Goal: Task Accomplishment & Management: Manage account settings

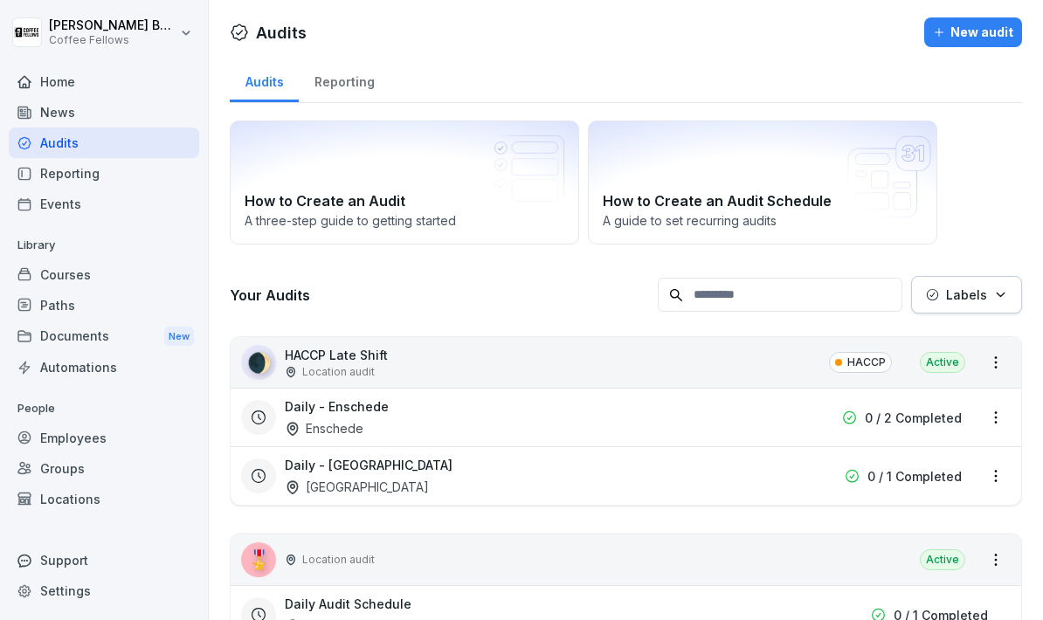
click at [59, 72] on div "Home" at bounding box center [104, 81] width 190 height 31
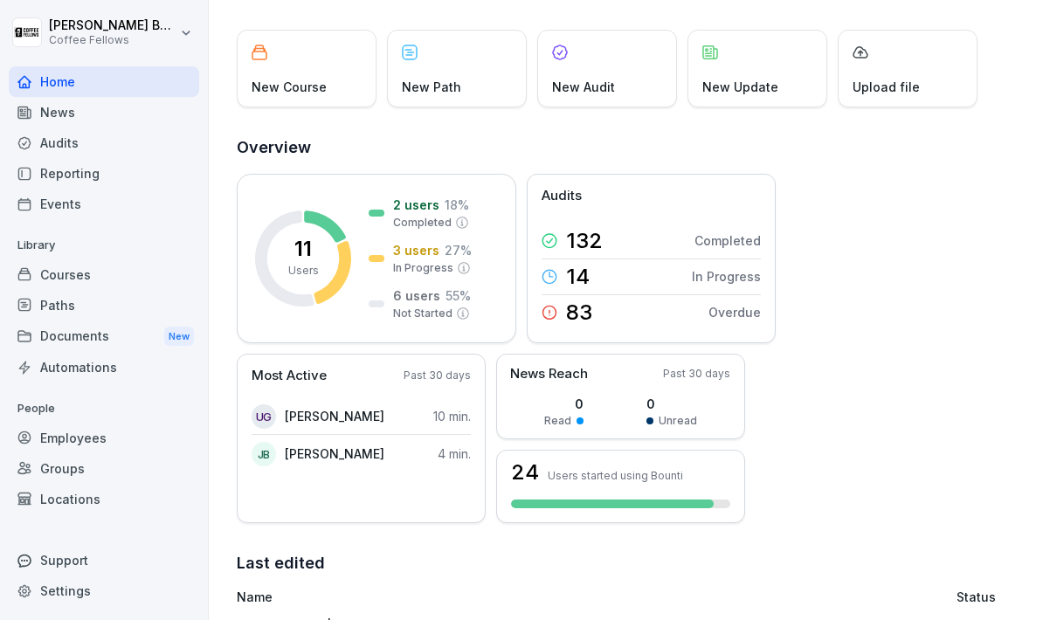
scroll to position [88, 0]
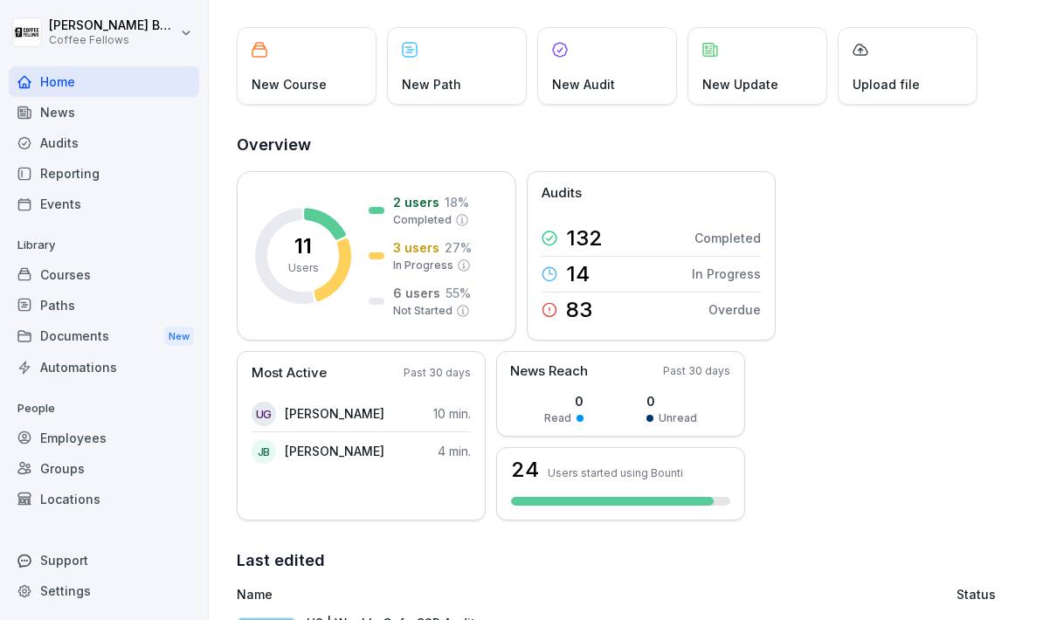
click at [80, 151] on div "Audits" at bounding box center [104, 143] width 190 height 31
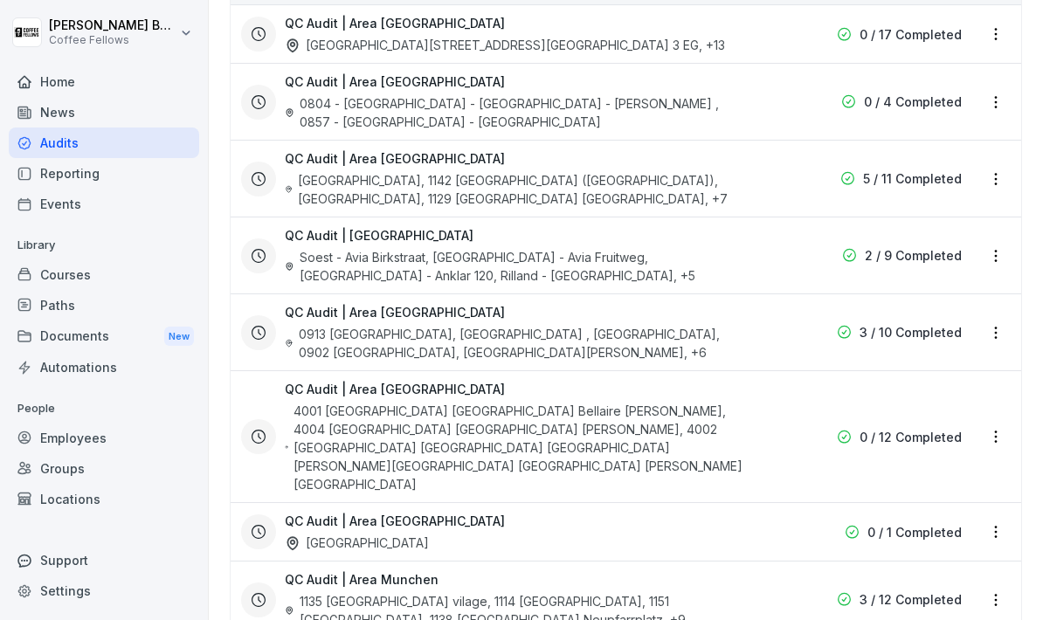
scroll to position [4144, 0]
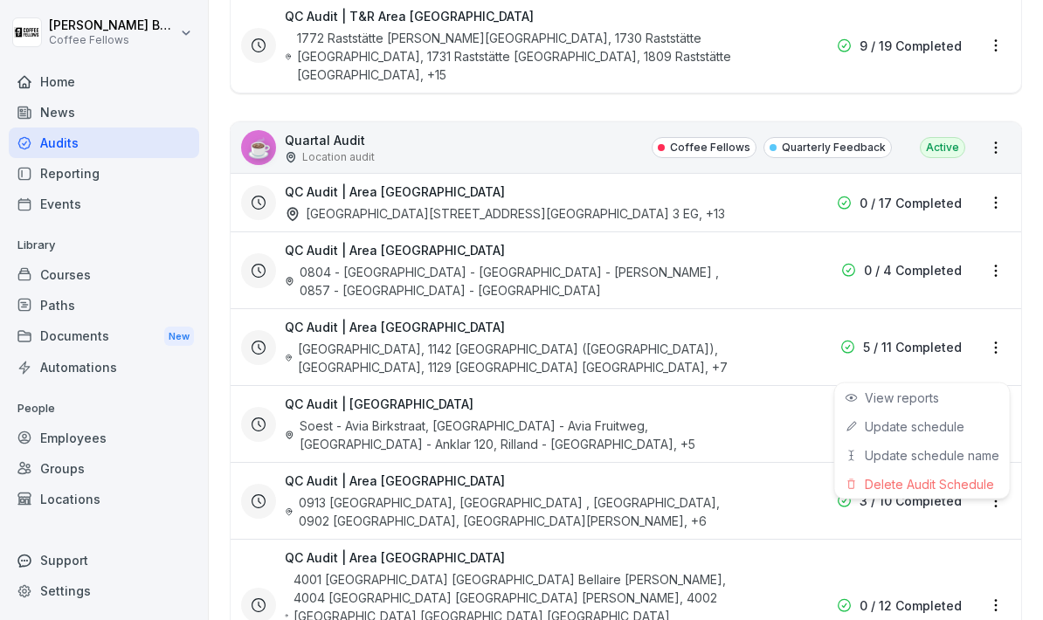
click at [856, 112] on html "[PERSON_NAME] Coffee Fellows Home News Audits Reporting Events Library Courses …" at bounding box center [521, 310] width 1043 height 620
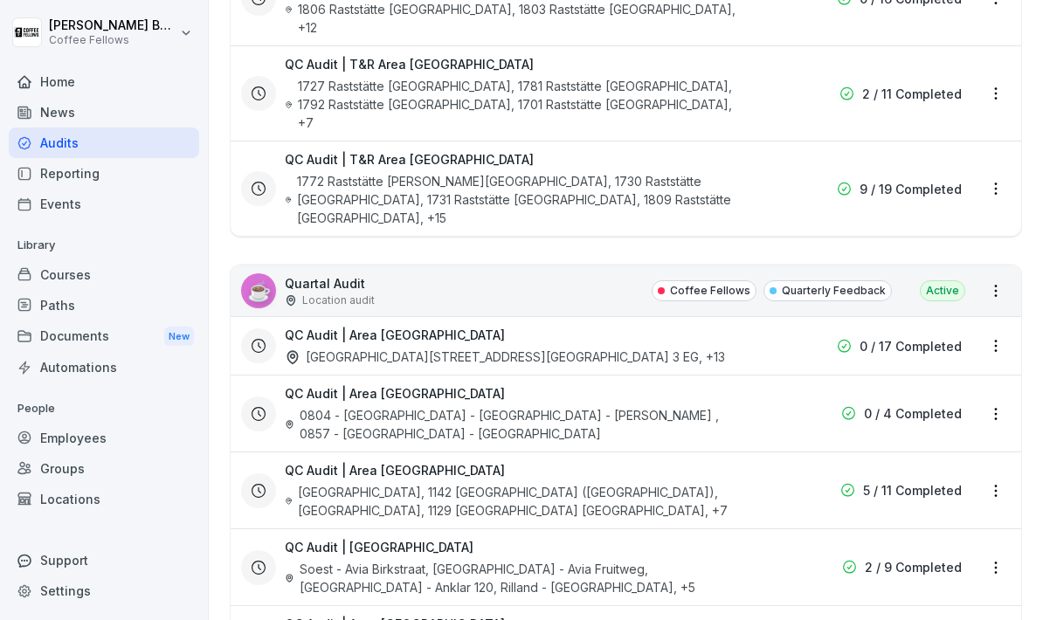
scroll to position [4002, 0]
click at [804, 557] on div "2 / 9 Completed" at bounding box center [857, 566] width 210 height 18
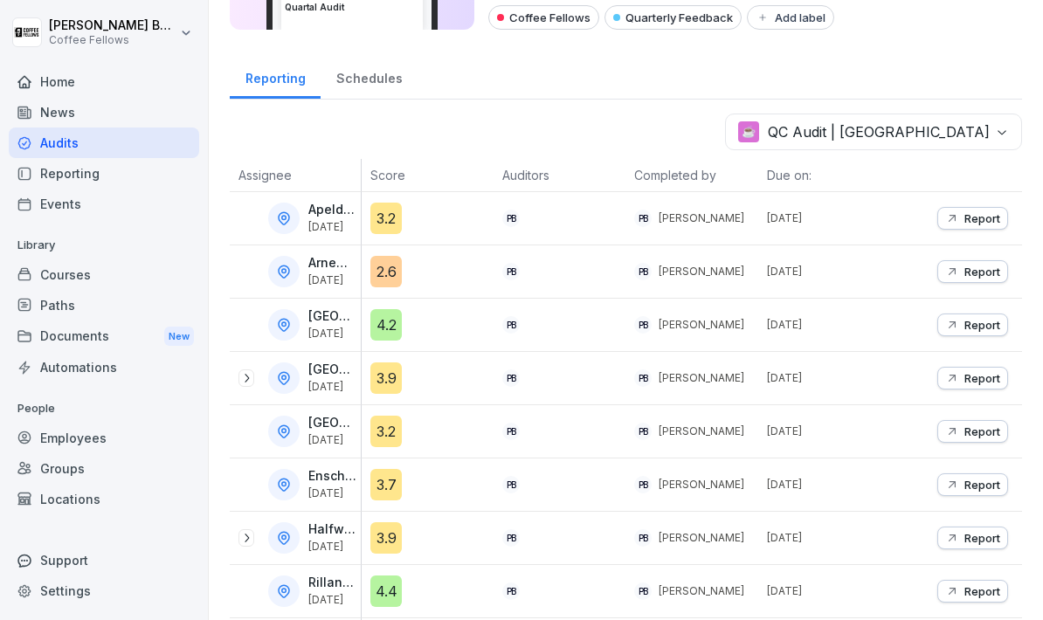
scroll to position [179, 0]
click at [976, 376] on p "Report" at bounding box center [982, 379] width 36 height 14
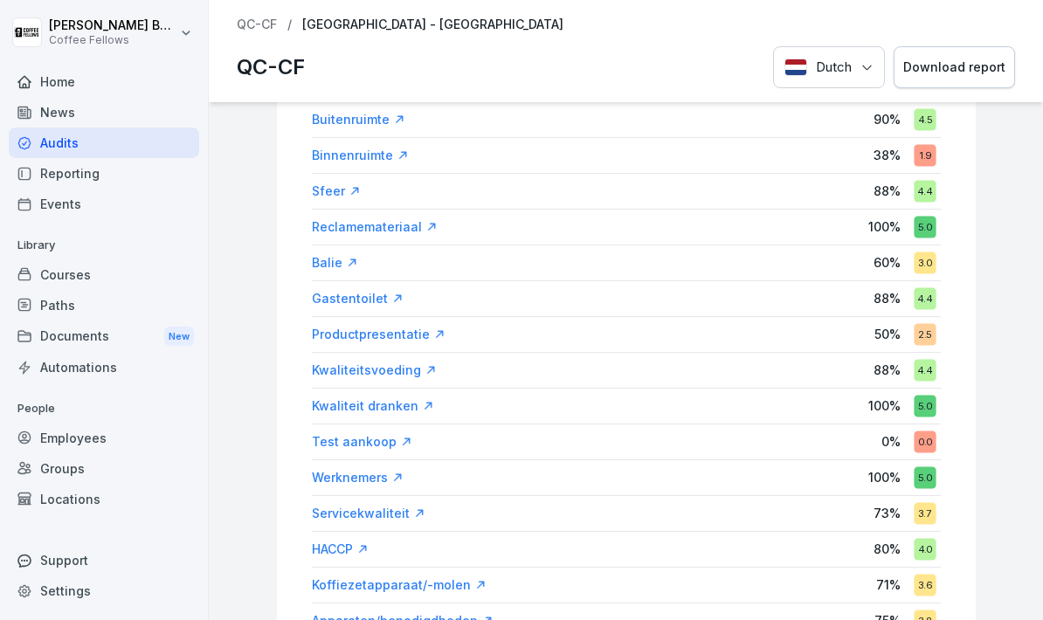
scroll to position [217, 0]
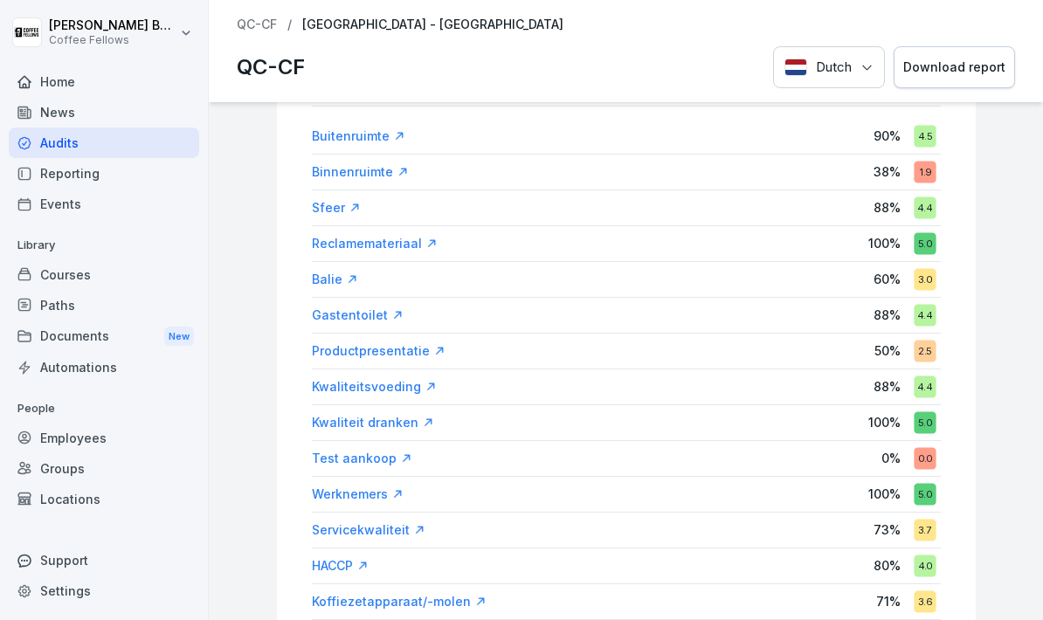
click at [866, 61] on icon "Language" at bounding box center [866, 67] width 13 height 13
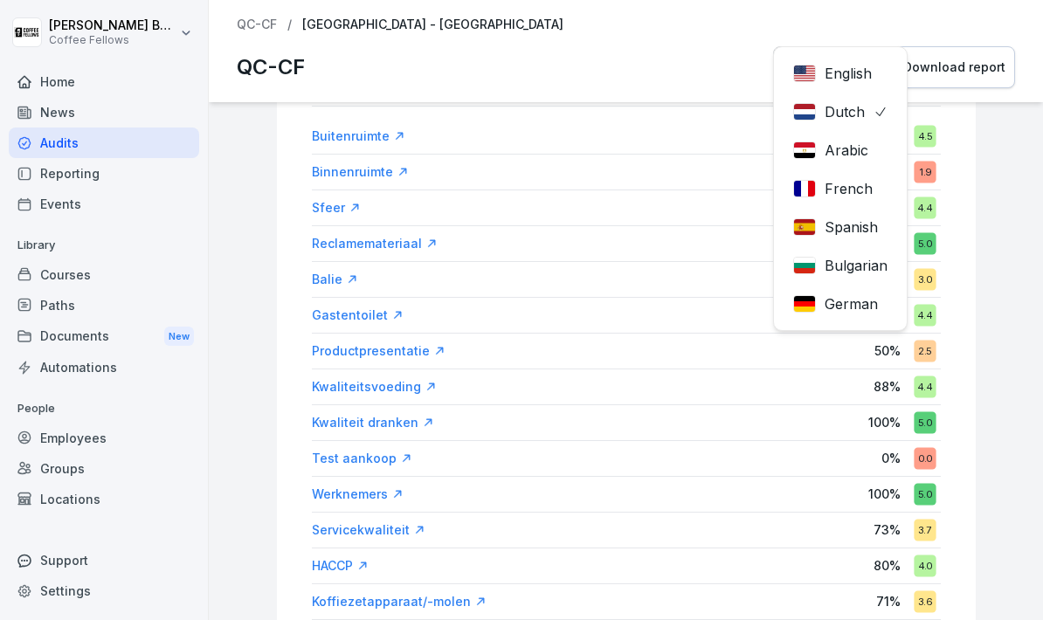
click at [851, 76] on p "English" at bounding box center [847, 73] width 47 height 21
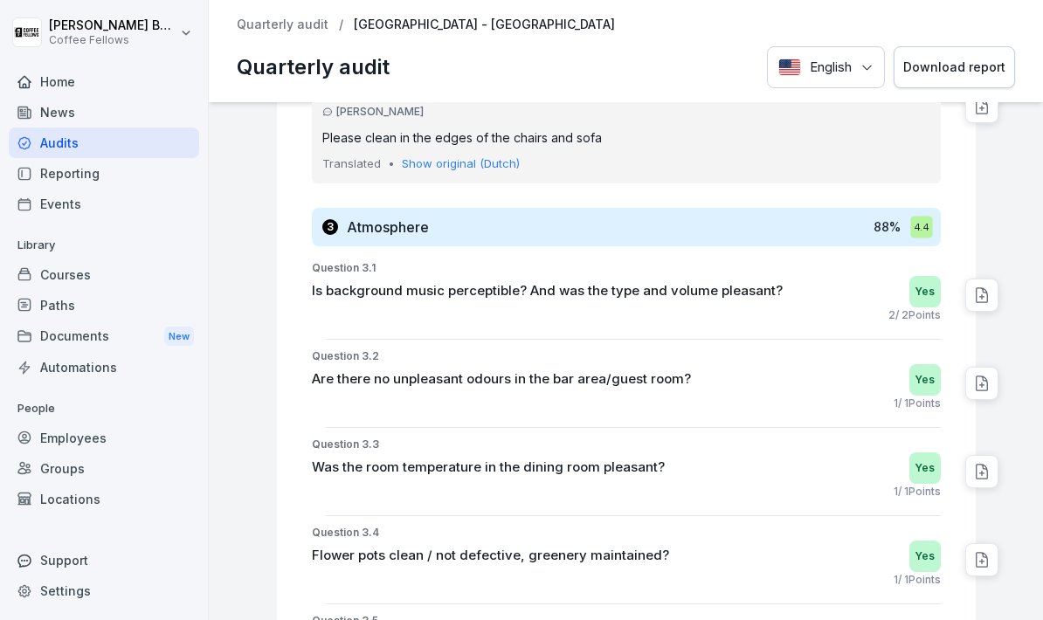
click at [864, 86] on button "English" at bounding box center [826, 67] width 118 height 43
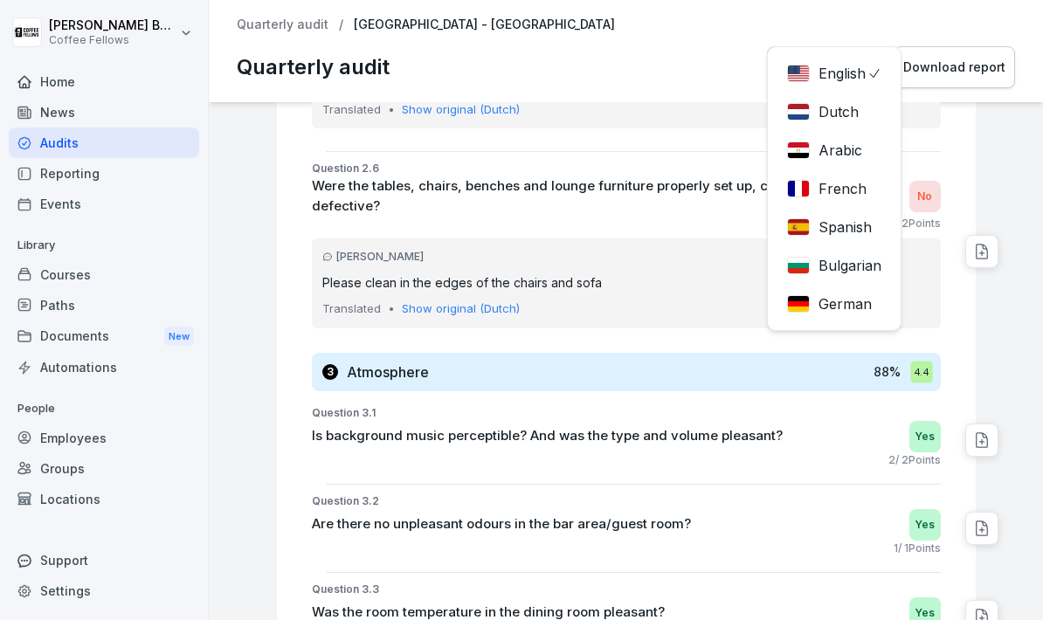
scroll to position [2803, 0]
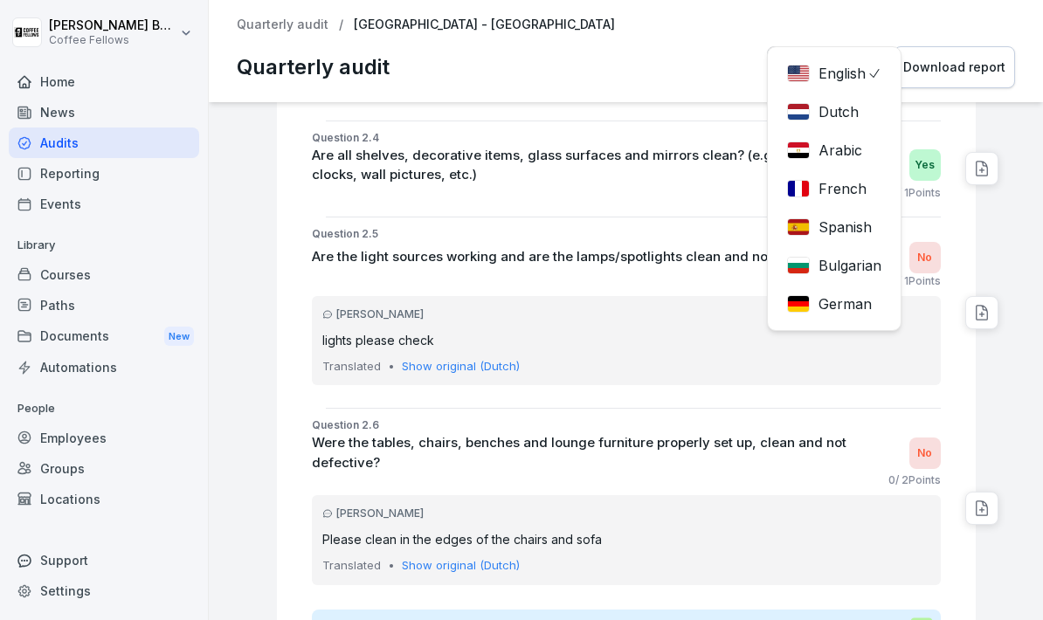
click at [841, 107] on p "Dutch" at bounding box center [838, 111] width 40 height 21
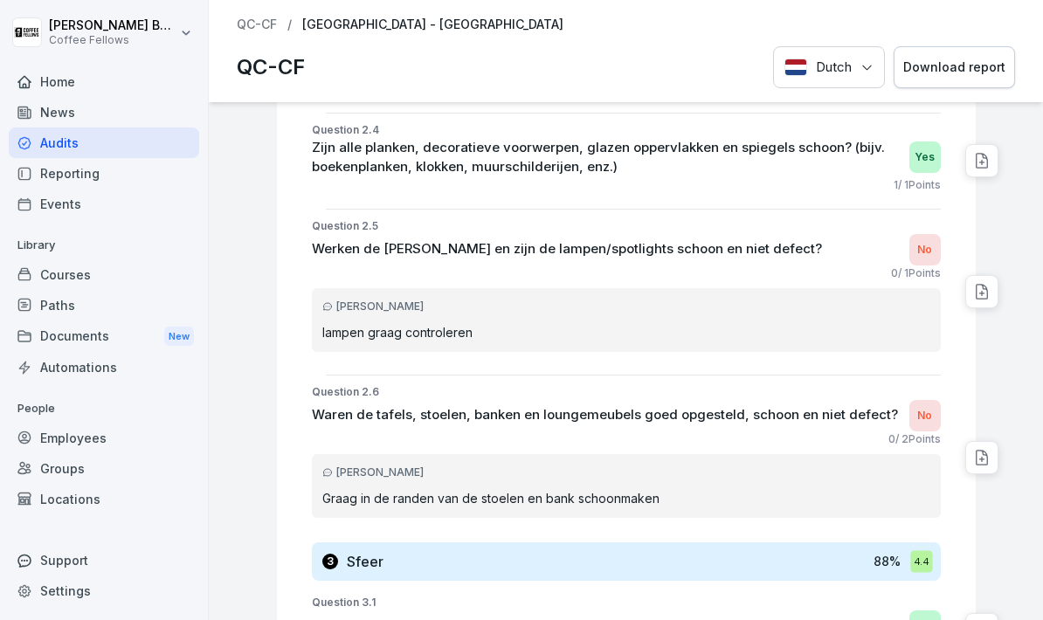
click at [113, 497] on div "Locations" at bounding box center [104, 499] width 190 height 31
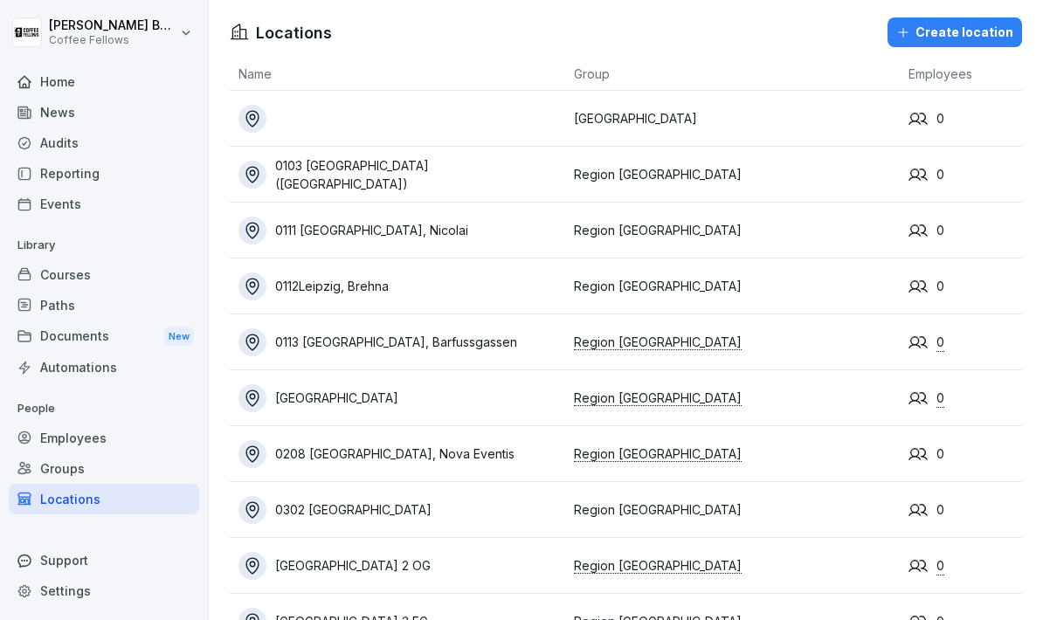
click at [119, 479] on div "Groups" at bounding box center [104, 468] width 190 height 31
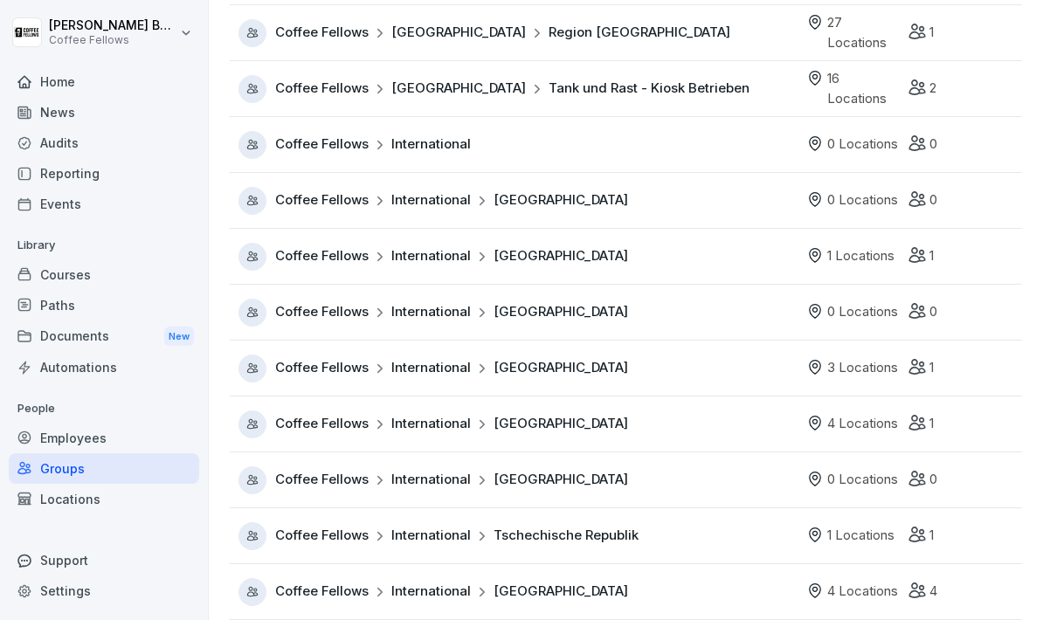
scroll to position [678, 0]
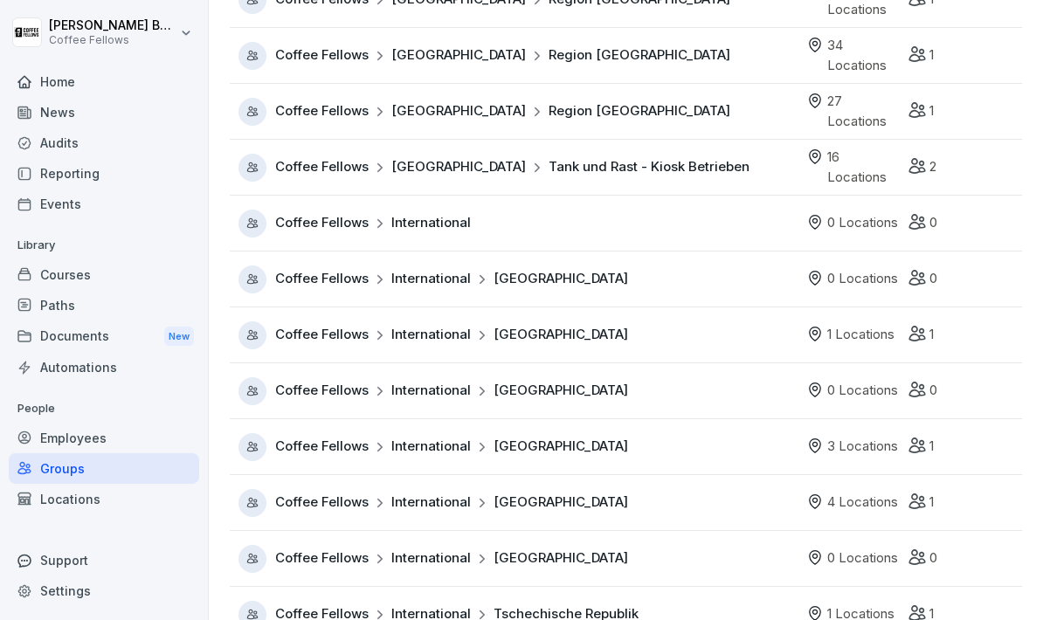
click at [474, 229] on div "Coffee Fellows International" at bounding box center [517, 224] width 559 height 28
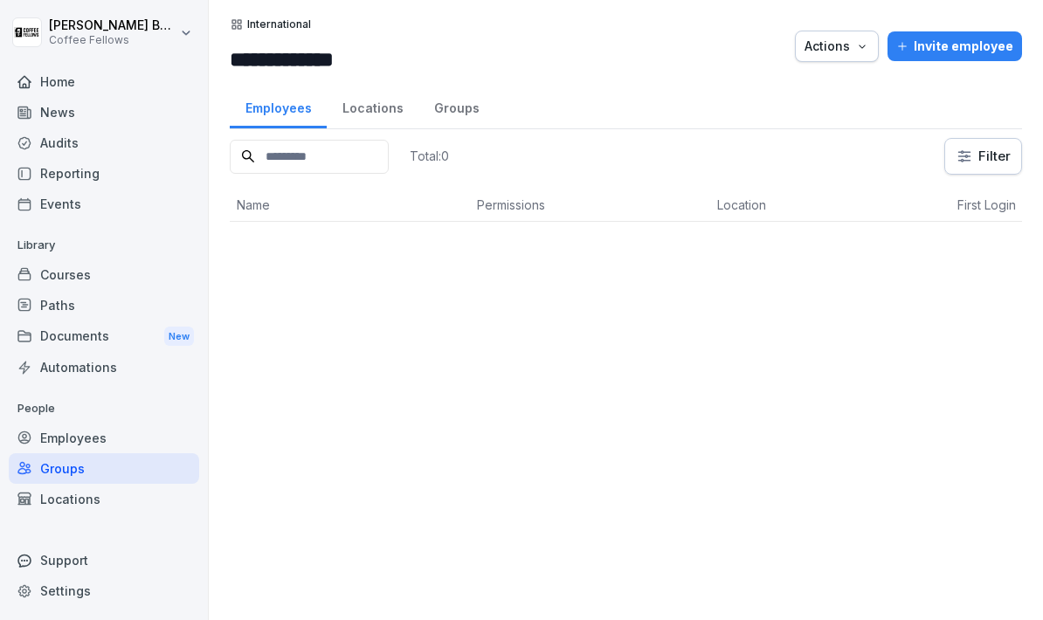
click at [874, 66] on div "**********" at bounding box center [626, 46] width 792 height 58
click at [861, 50] on icon "button" at bounding box center [862, 46] width 14 height 14
click at [626, 273] on html "**********" at bounding box center [521, 310] width 1043 height 620
click at [469, 114] on div "Groups" at bounding box center [456, 106] width 76 height 45
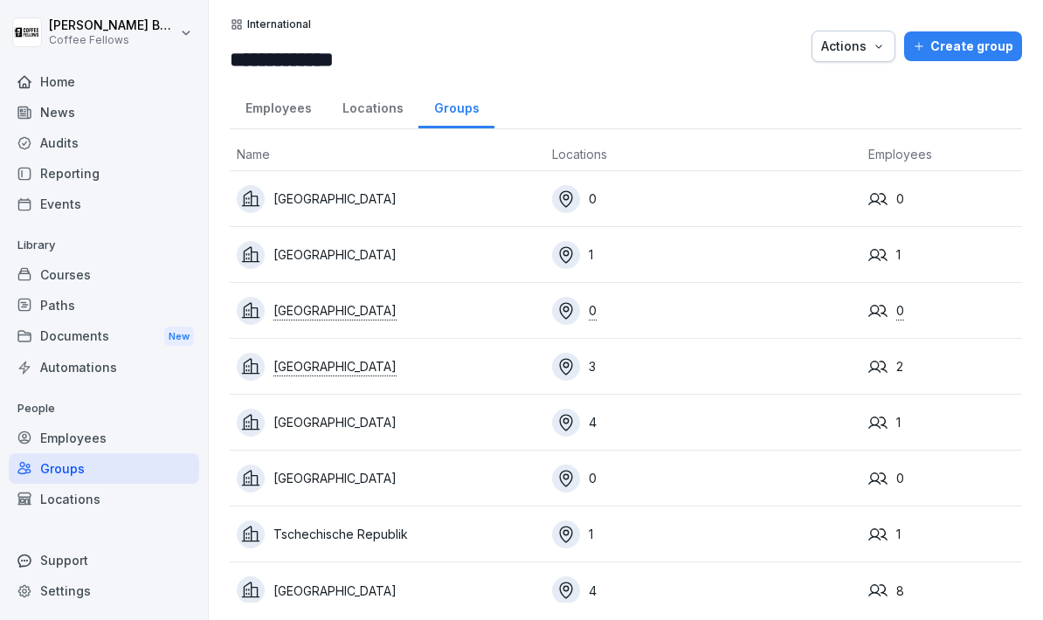
click at [958, 42] on div "Create group" at bounding box center [963, 46] width 100 height 19
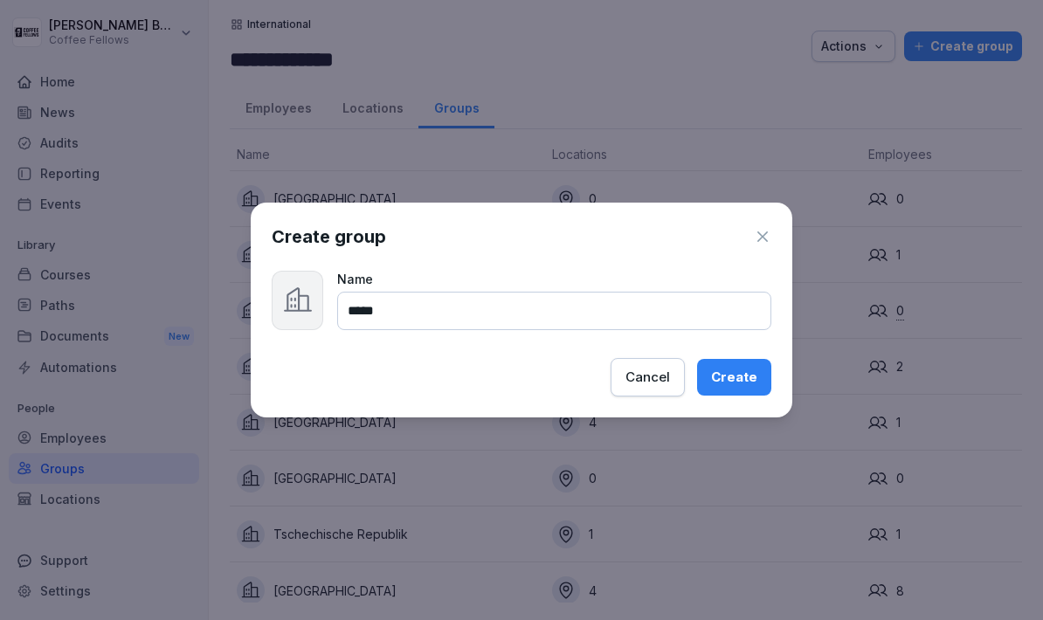
type input "*****"
click at [743, 393] on button "Create" at bounding box center [734, 377] width 74 height 37
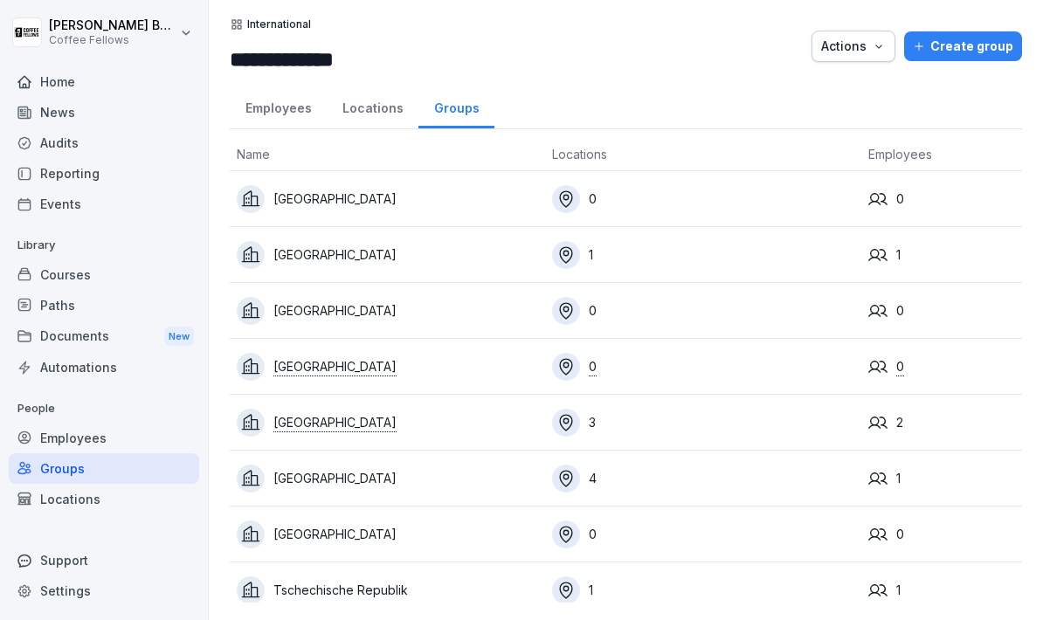
click at [404, 298] on div "[GEOGRAPHIC_DATA]" at bounding box center [387, 311] width 301 height 28
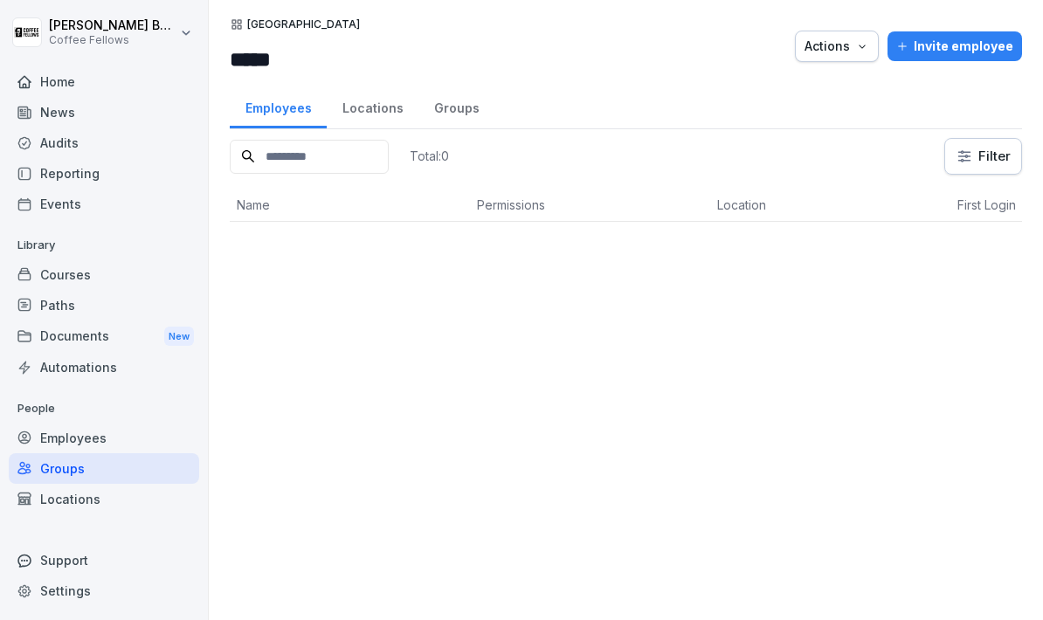
click at [955, 33] on button "Invite employee" at bounding box center [954, 46] width 134 height 30
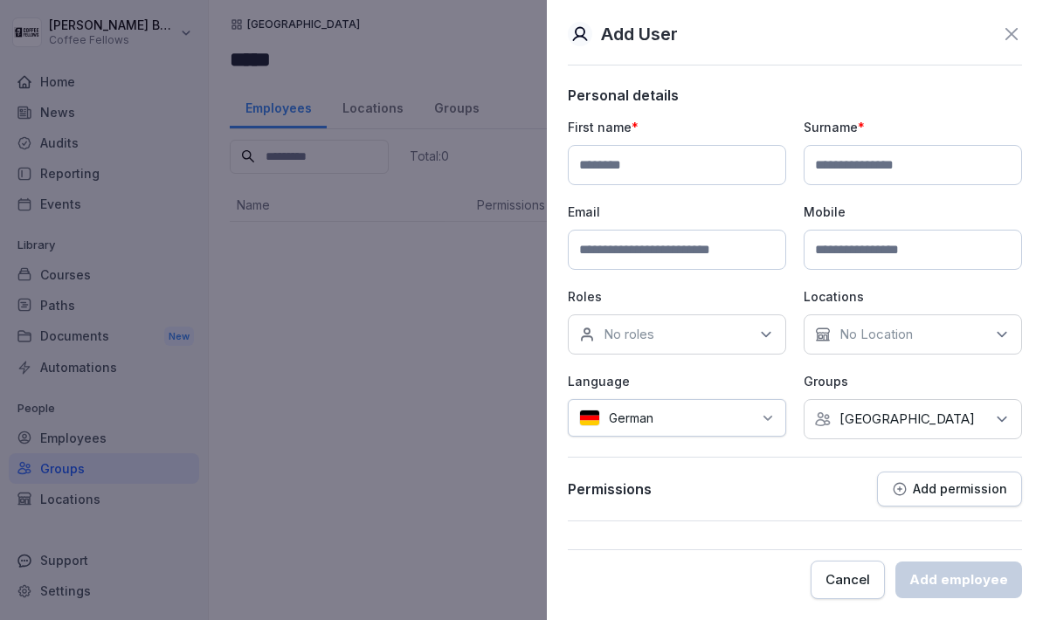
click at [417, 348] on div at bounding box center [521, 310] width 1043 height 620
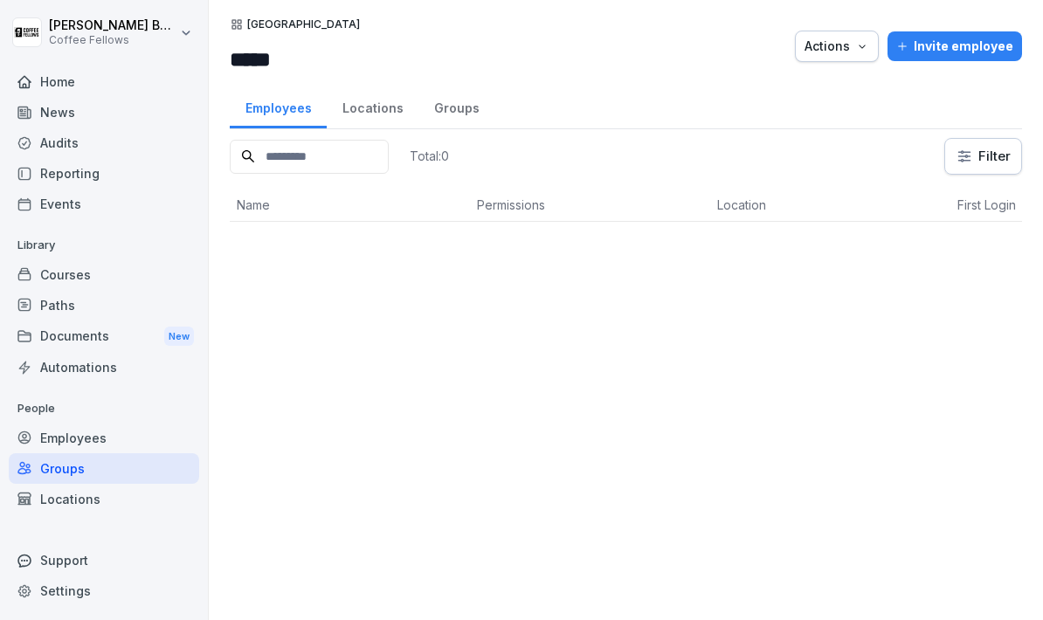
click at [369, 105] on div "Locations" at bounding box center [373, 106] width 92 height 45
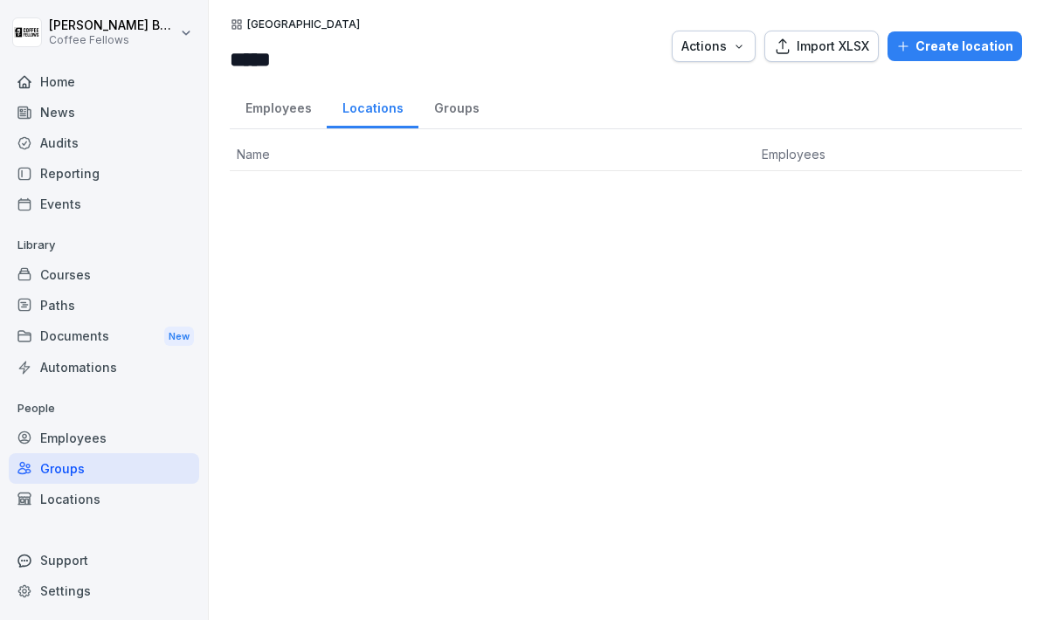
click at [934, 52] on div "Create location" at bounding box center [954, 46] width 117 height 19
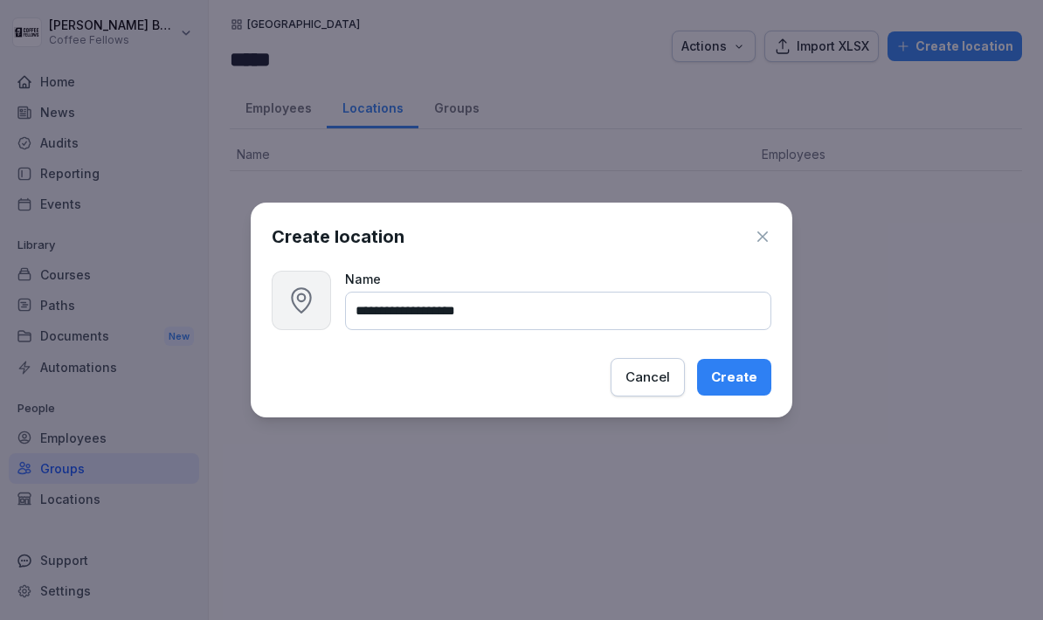
type input "**********"
click at [737, 378] on div "Create" at bounding box center [734, 377] width 46 height 19
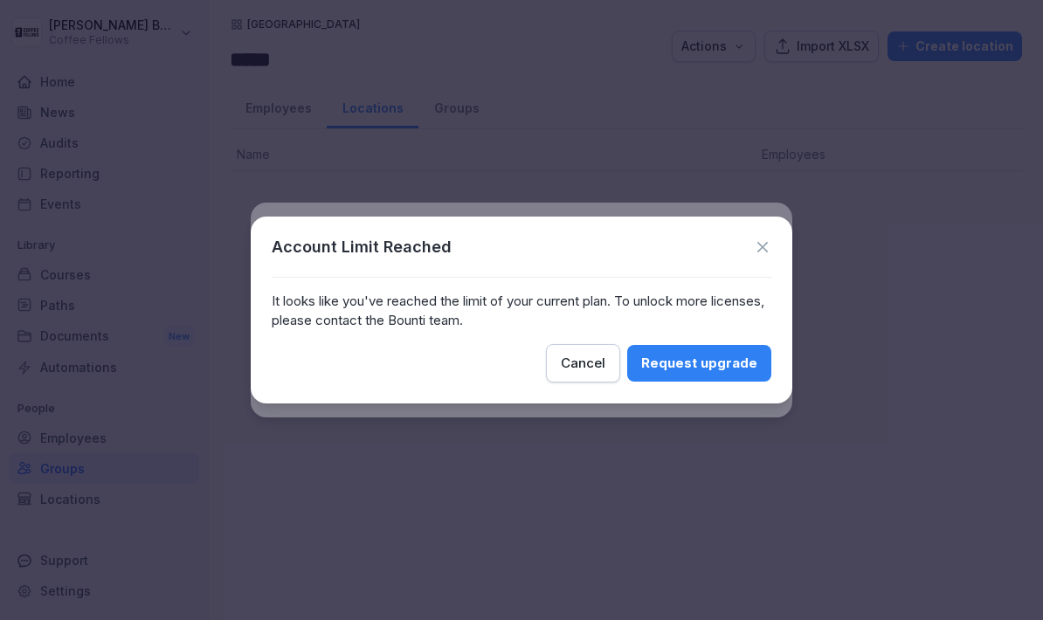
click at [591, 362] on div "Cancel" at bounding box center [583, 363] width 45 height 19
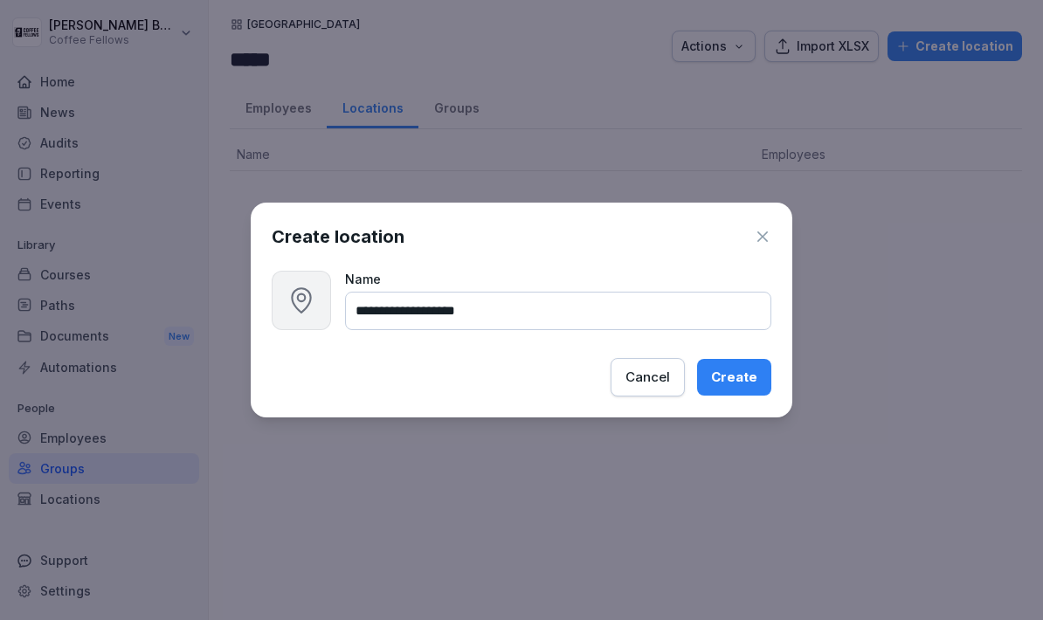
click at [651, 390] on button "Cancel" at bounding box center [647, 377] width 74 height 38
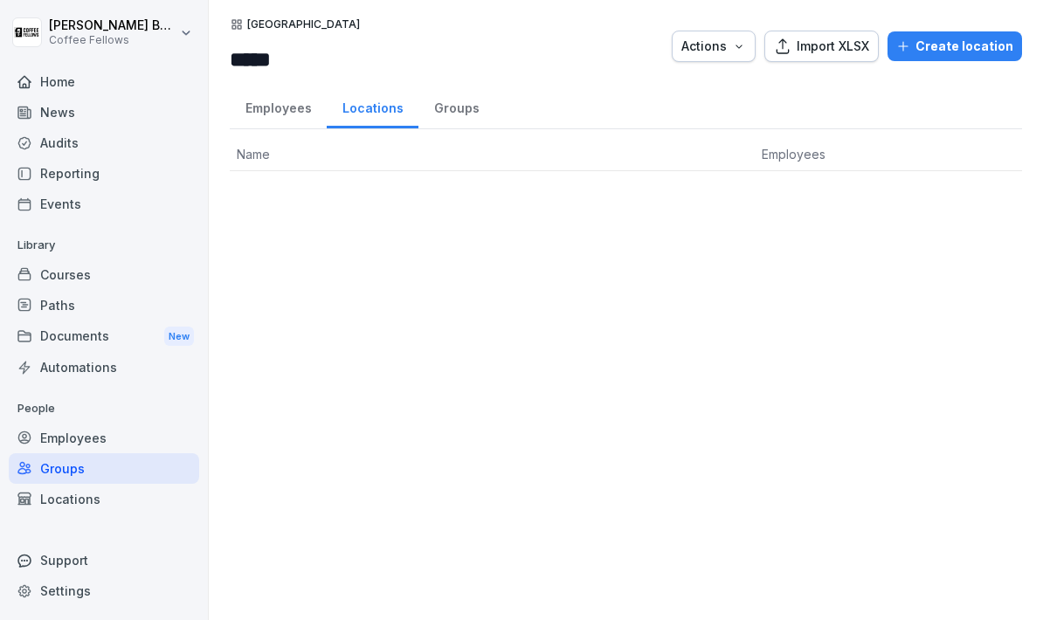
click at [114, 461] on div "Groups" at bounding box center [104, 468] width 190 height 31
click at [108, 511] on div "Locations" at bounding box center [104, 499] width 190 height 31
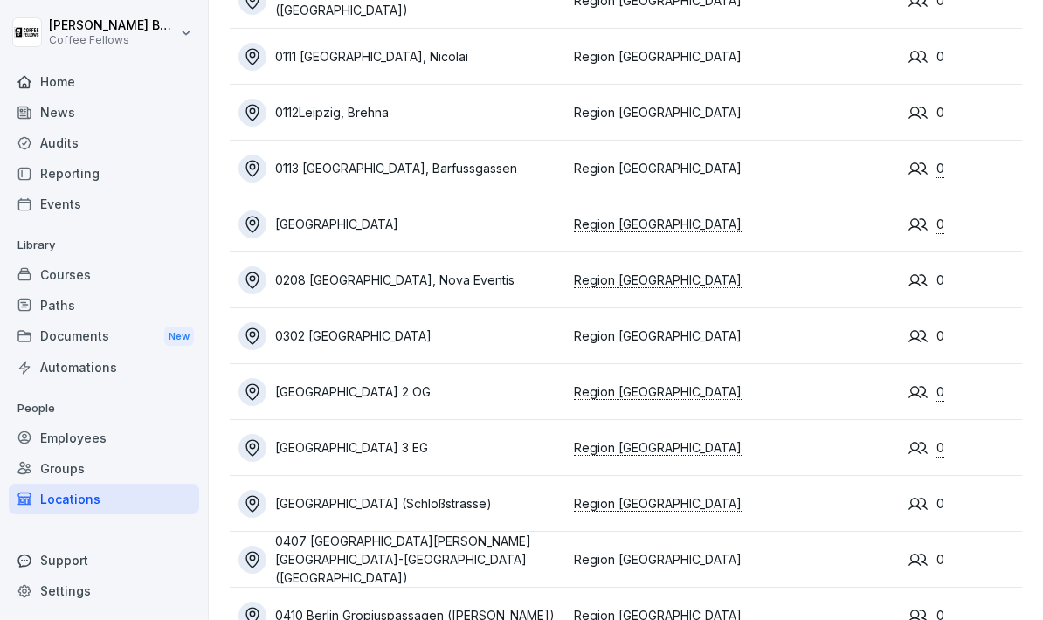
scroll to position [122, 0]
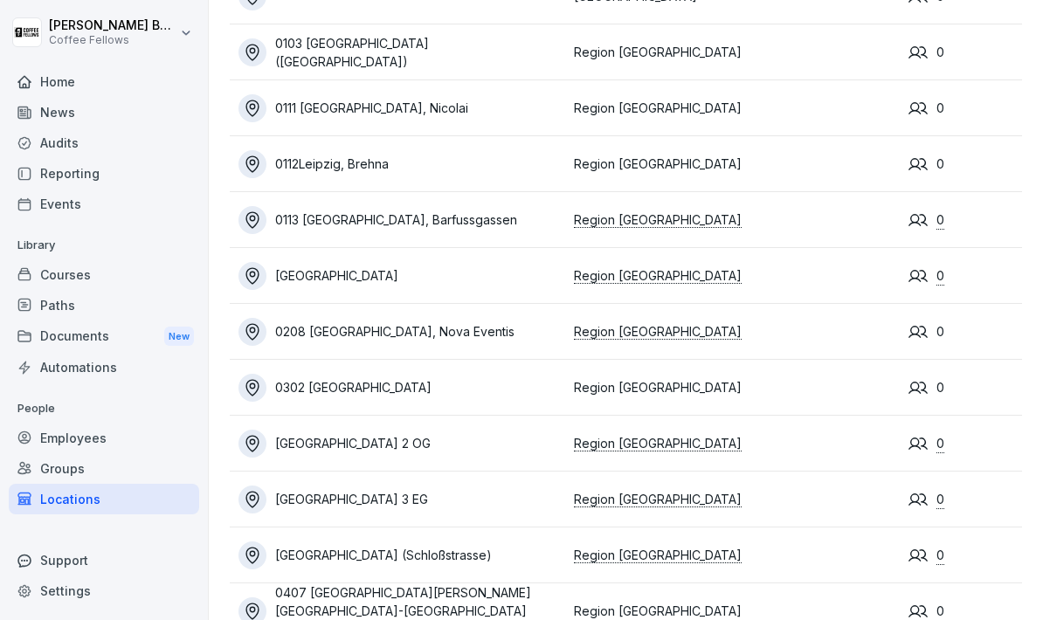
click at [497, 210] on div "0113 [GEOGRAPHIC_DATA], Barfussgassen" at bounding box center [401, 220] width 327 height 28
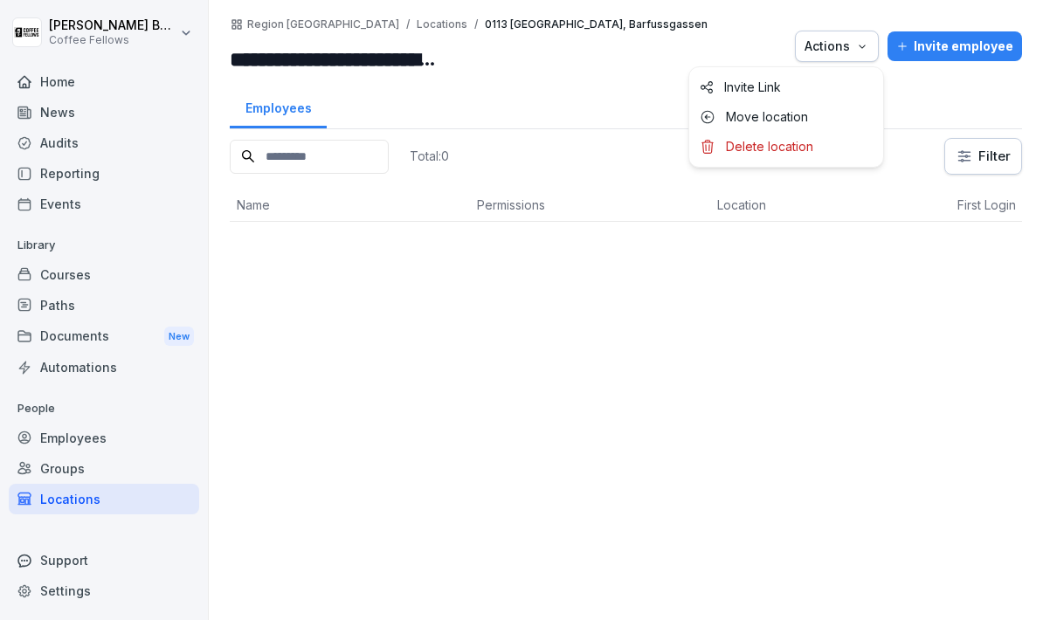
click at [798, 148] on p "Delete location" at bounding box center [769, 147] width 87 height 16
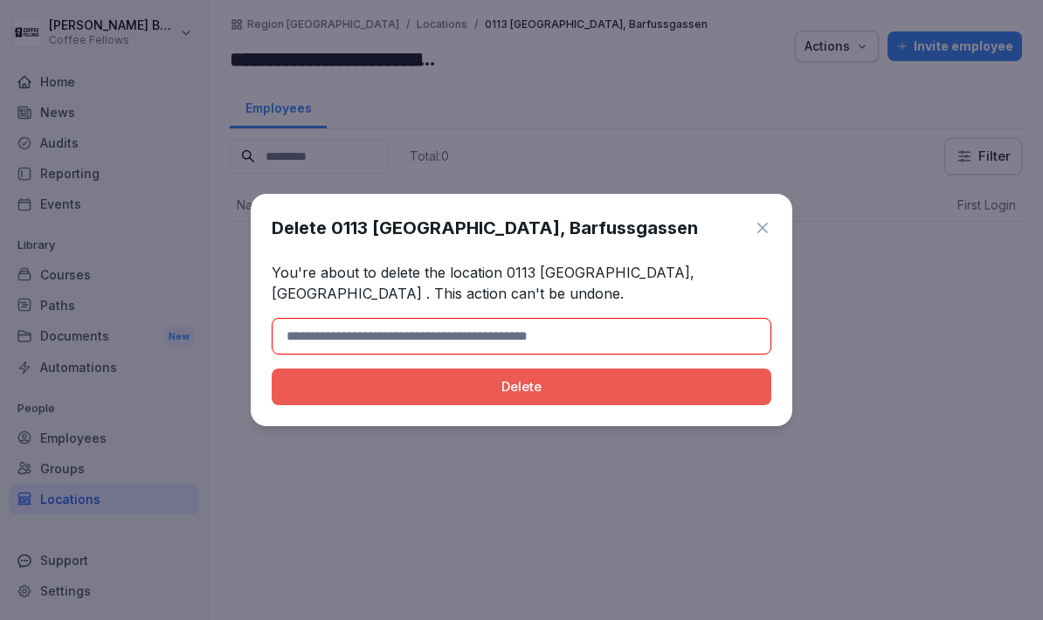
click at [348, 238] on h1 "Delete 0113 Leipzig, Barfussgassen" at bounding box center [485, 228] width 426 height 26
click at [559, 237] on h1 "Delete 0113 Leipzig, Barfussgassen" at bounding box center [485, 228] width 426 height 26
click at [814, 99] on div at bounding box center [521, 310] width 1043 height 620
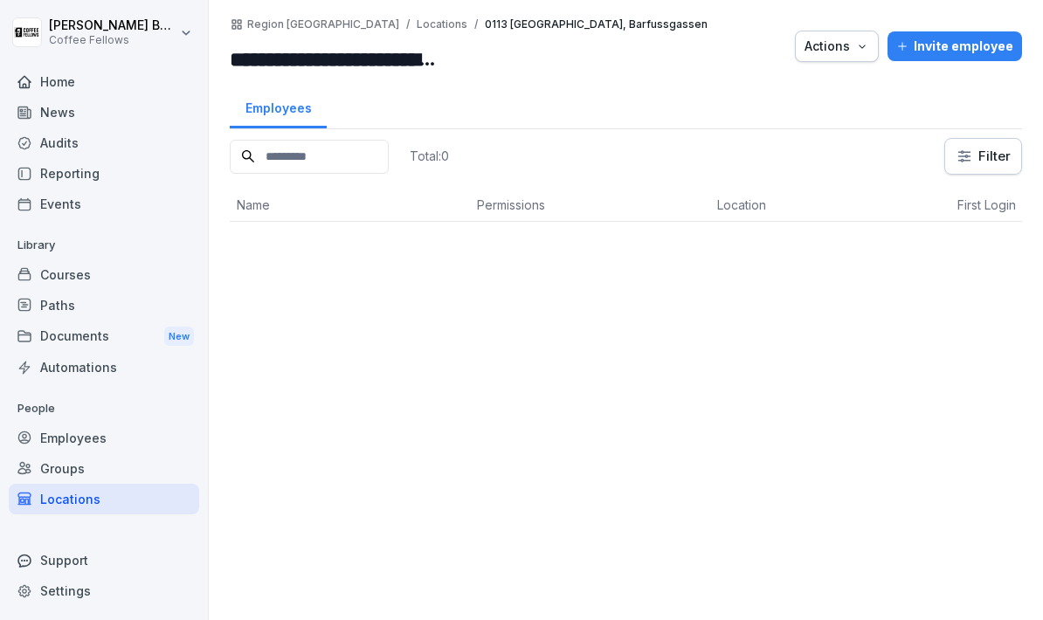
click at [755, 92] on div "Employees" at bounding box center [626, 106] width 792 height 45
click at [374, 67] on input "**********" at bounding box center [335, 59] width 210 height 31
click at [800, 150] on p "Delete location" at bounding box center [769, 147] width 87 height 16
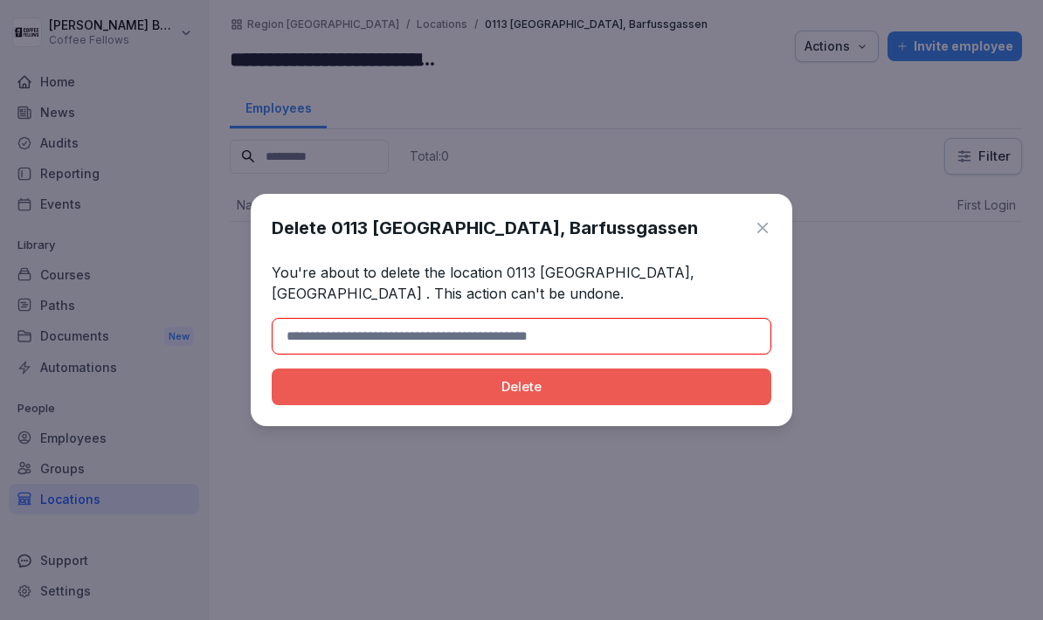
click at [665, 323] on input at bounding box center [522, 336] width 500 height 37
type input "*"
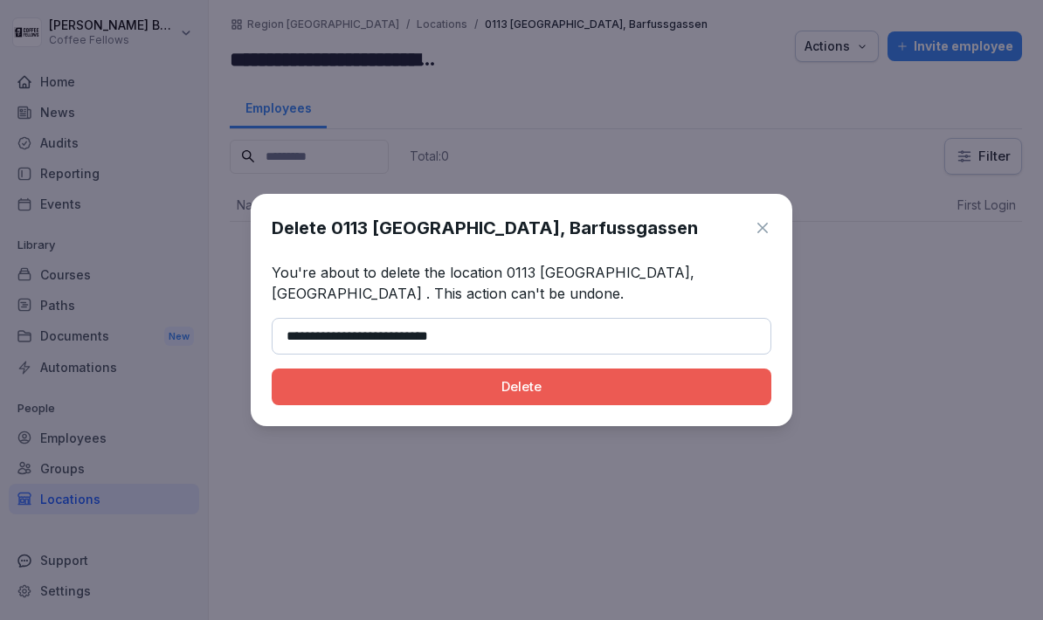
type input "**********"
click at [638, 392] on div "Delete" at bounding box center [522, 386] width 472 height 19
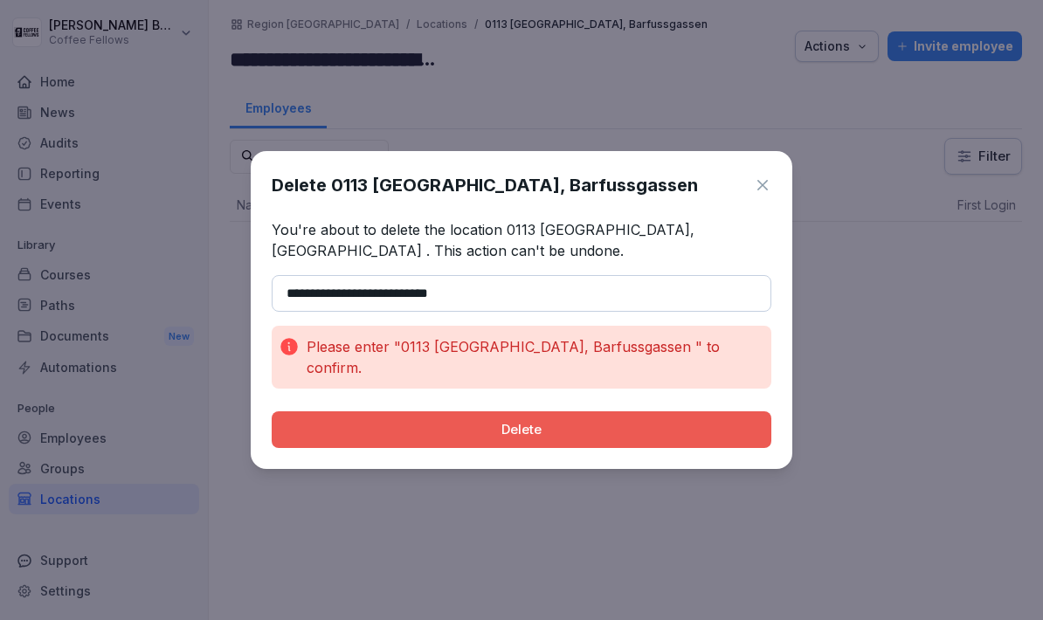
click at [766, 190] on icon at bounding box center [762, 185] width 10 height 10
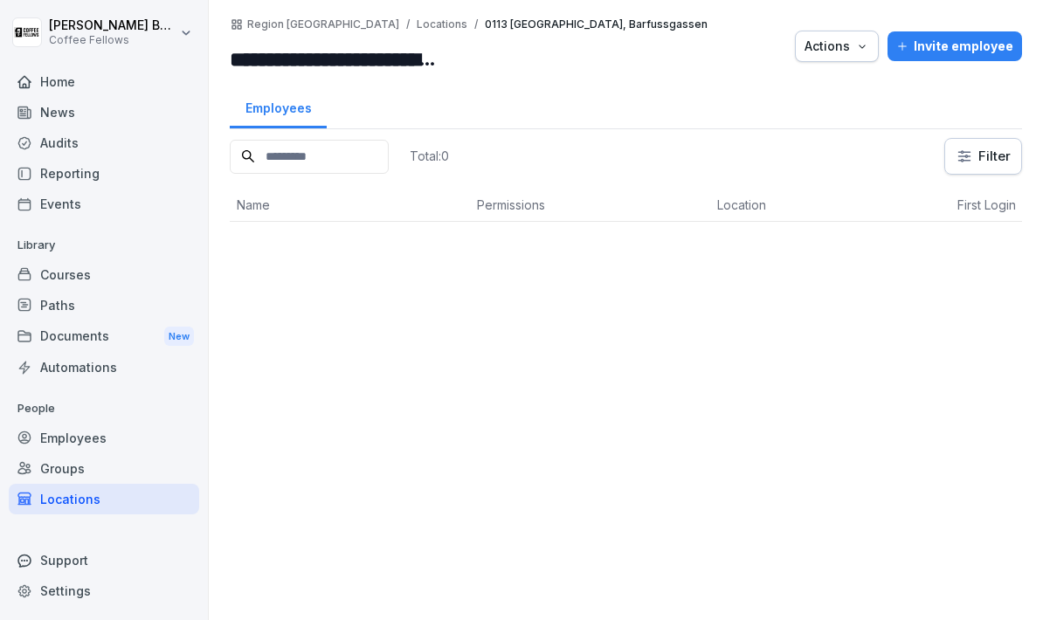
click at [383, 64] on input "**********" at bounding box center [335, 59] width 210 height 31
click at [854, 52] on div "Actions" at bounding box center [836, 46] width 65 height 19
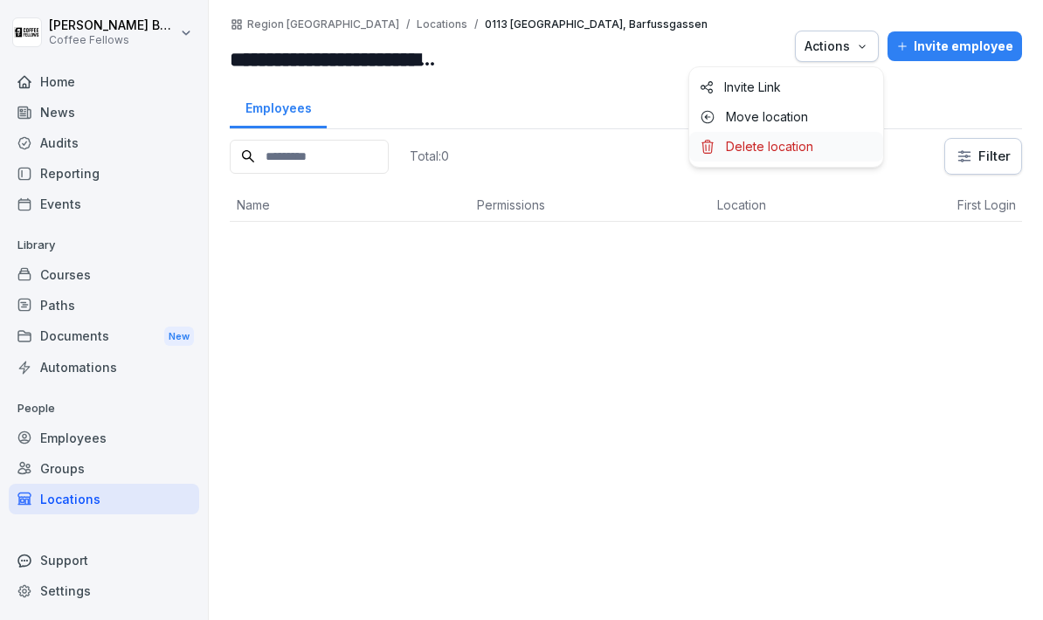
click at [764, 146] on p "Delete location" at bounding box center [769, 147] width 87 height 16
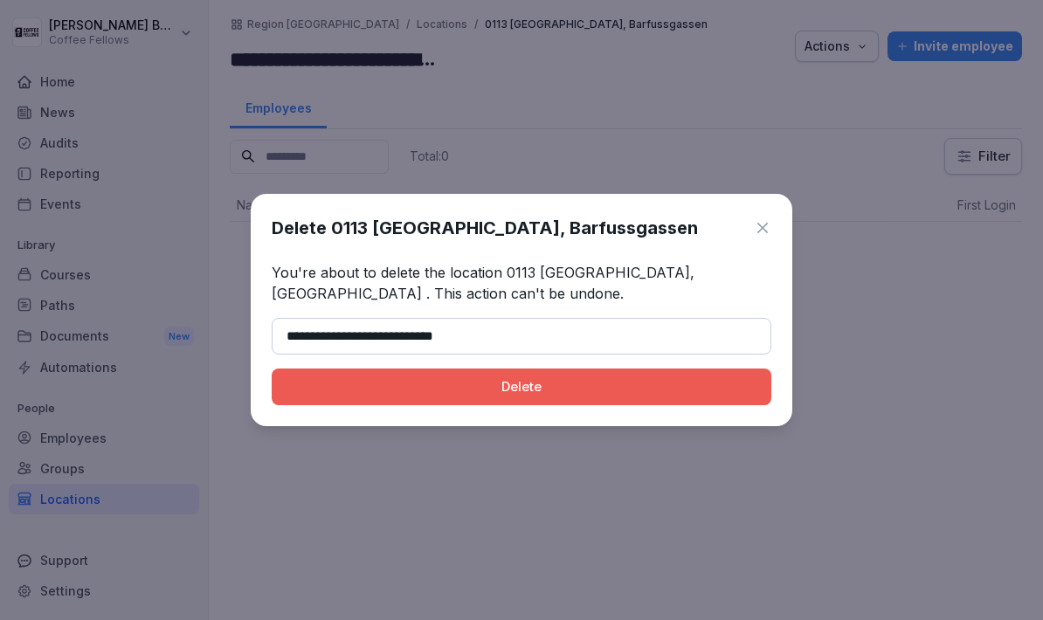
type input "**********"
click at [570, 380] on div "Delete" at bounding box center [522, 386] width 472 height 19
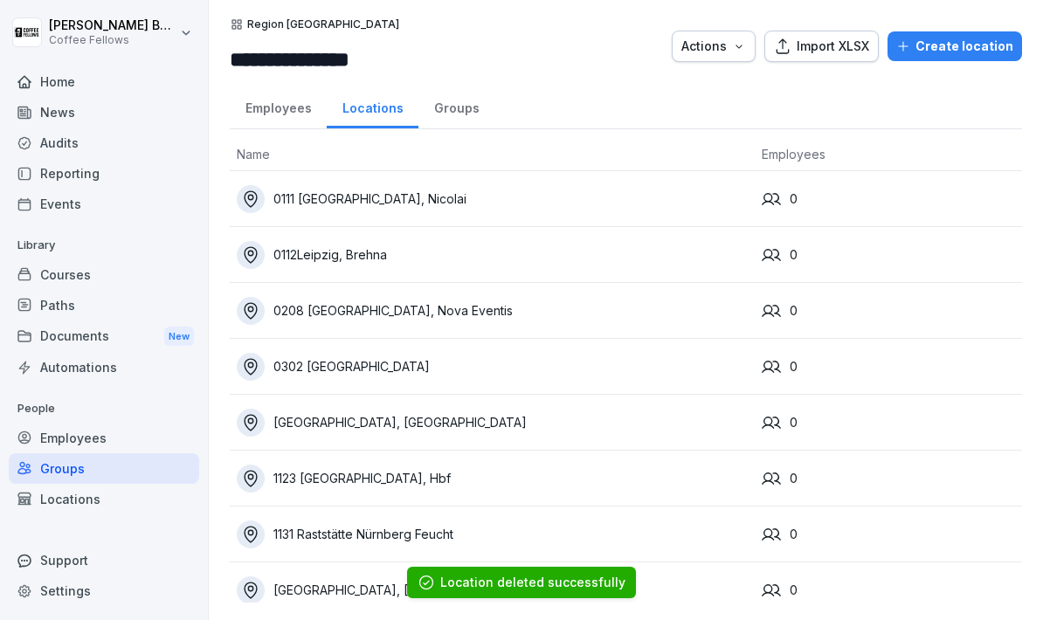
click at [85, 459] on div "Groups" at bounding box center [104, 468] width 190 height 31
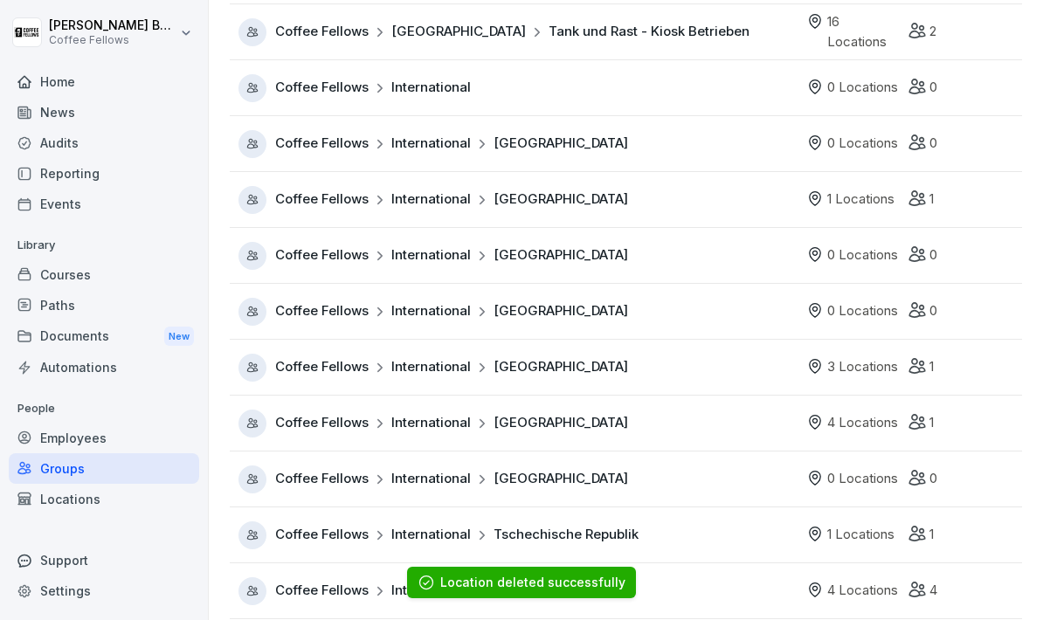
scroll to position [812, 0]
click at [686, 259] on div "Coffee Fellows International Malta" at bounding box center [517, 257] width 559 height 28
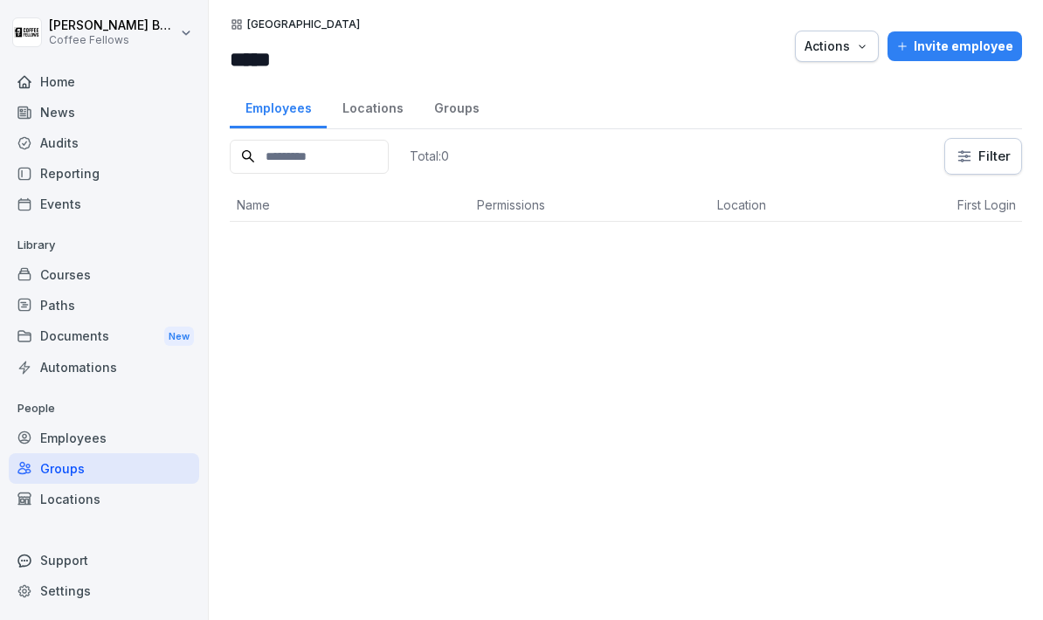
click at [956, 49] on div "Invite employee" at bounding box center [954, 46] width 117 height 19
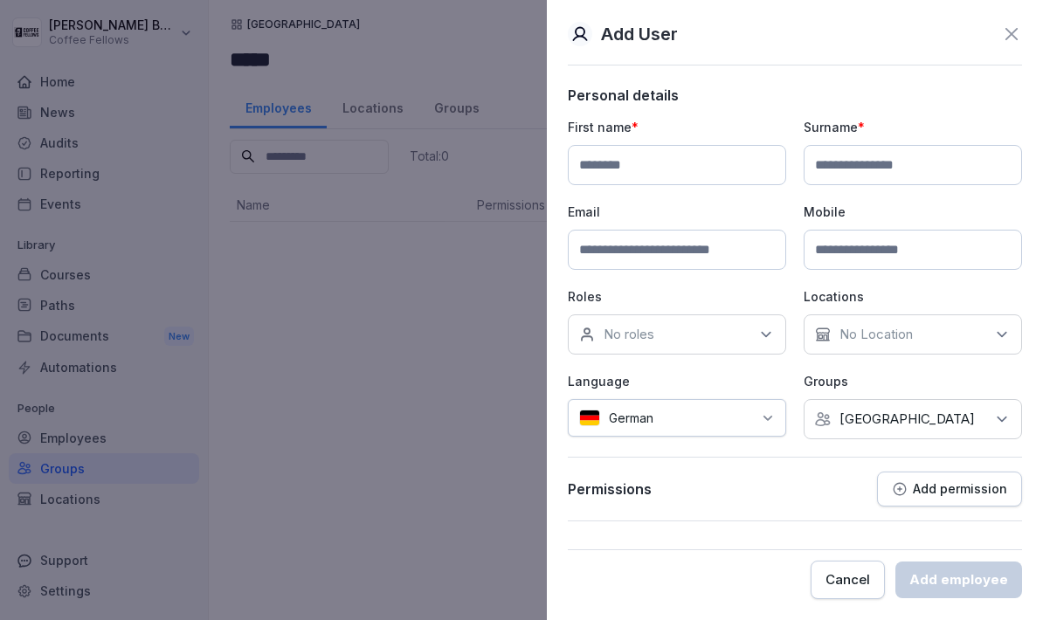
click at [1010, 38] on icon at bounding box center [1011, 34] width 21 height 21
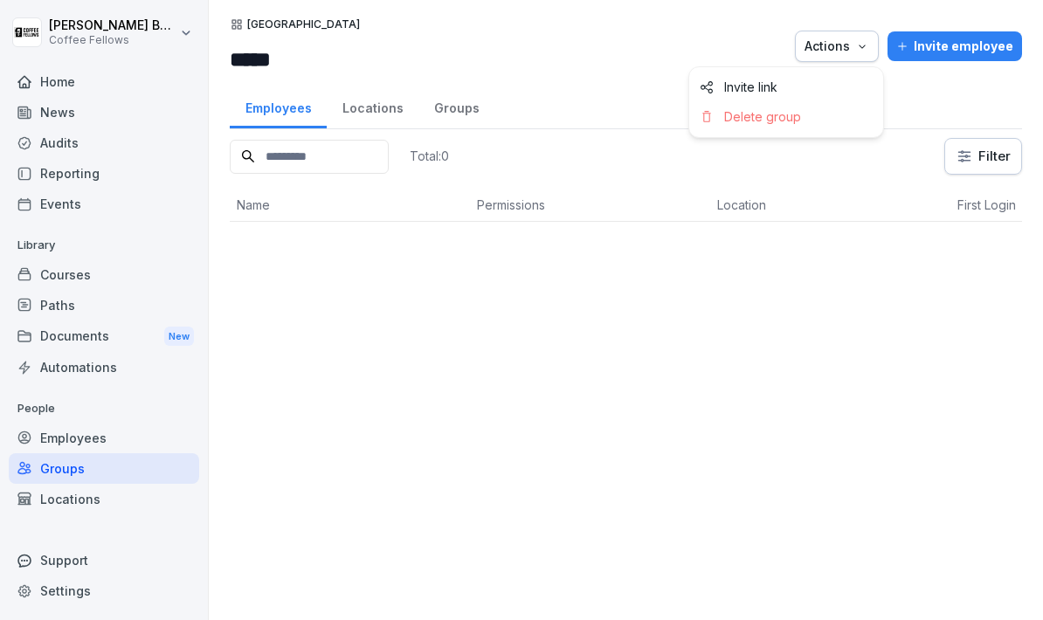
click at [794, 239] on html "Pascal Boele Coffee Fellows Home News Audits Reporting Events Library Courses P…" at bounding box center [521, 310] width 1043 height 620
click at [385, 95] on div "Locations" at bounding box center [373, 106] width 92 height 45
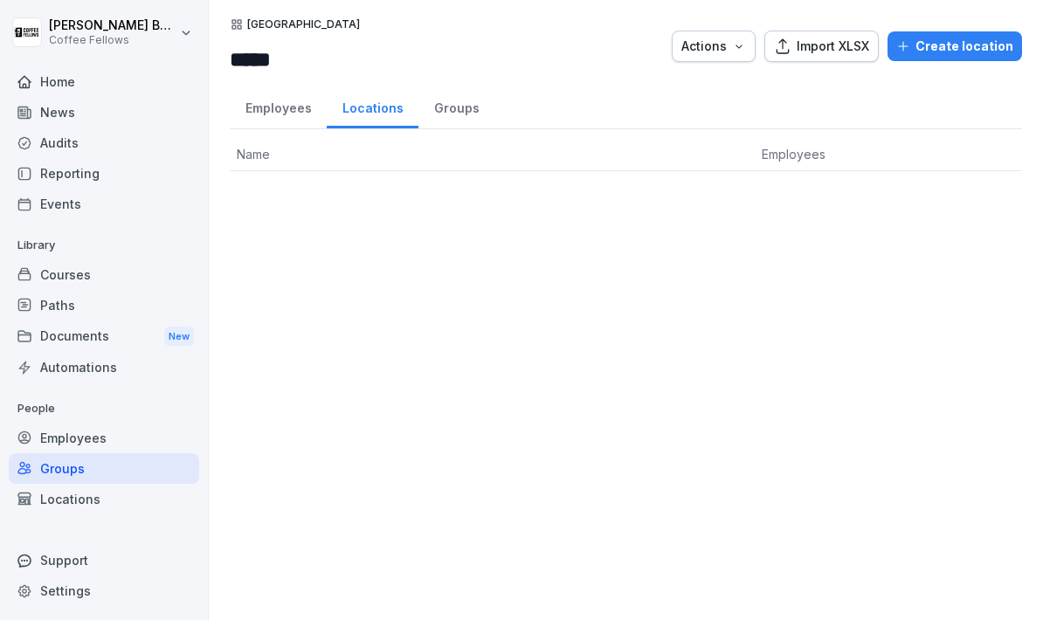
click at [961, 59] on button "Create location" at bounding box center [954, 46] width 134 height 30
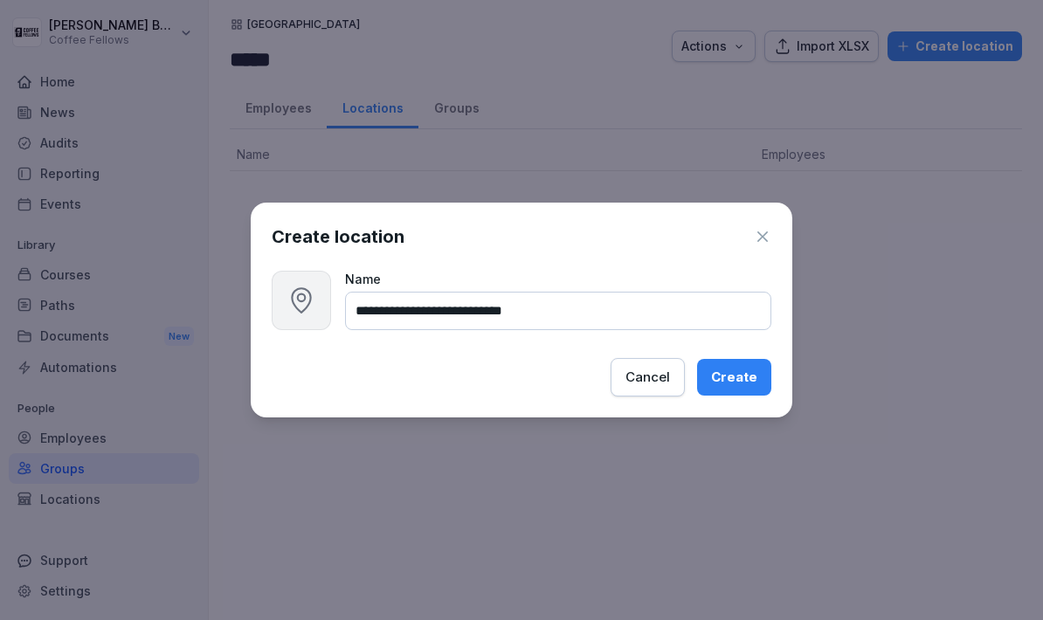
type input "**********"
click at [725, 374] on div "Create" at bounding box center [734, 377] width 46 height 19
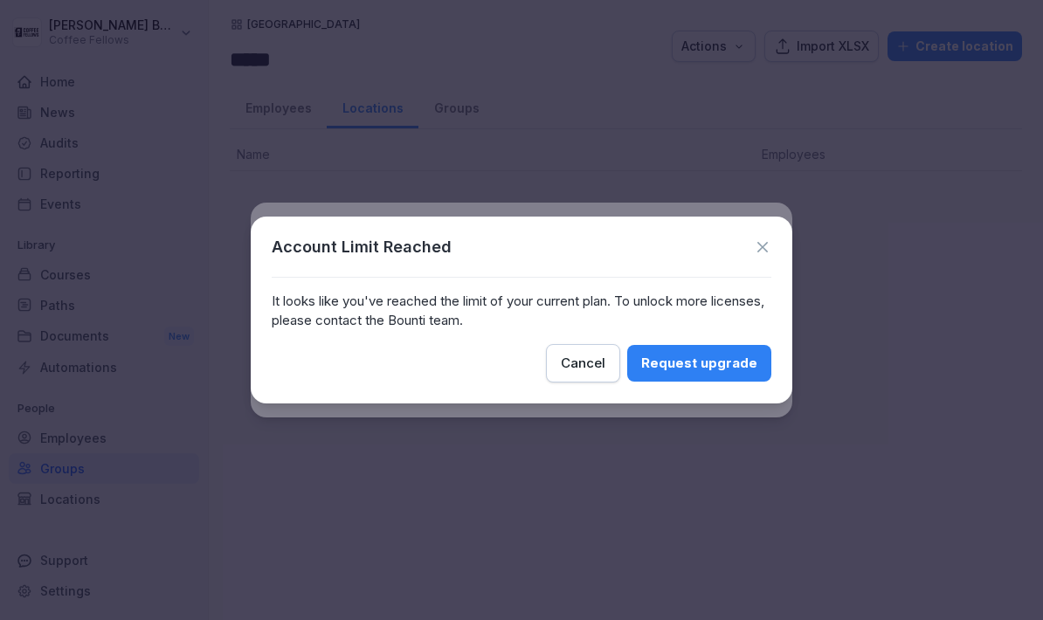
click at [583, 364] on div "Cancel" at bounding box center [583, 363] width 45 height 19
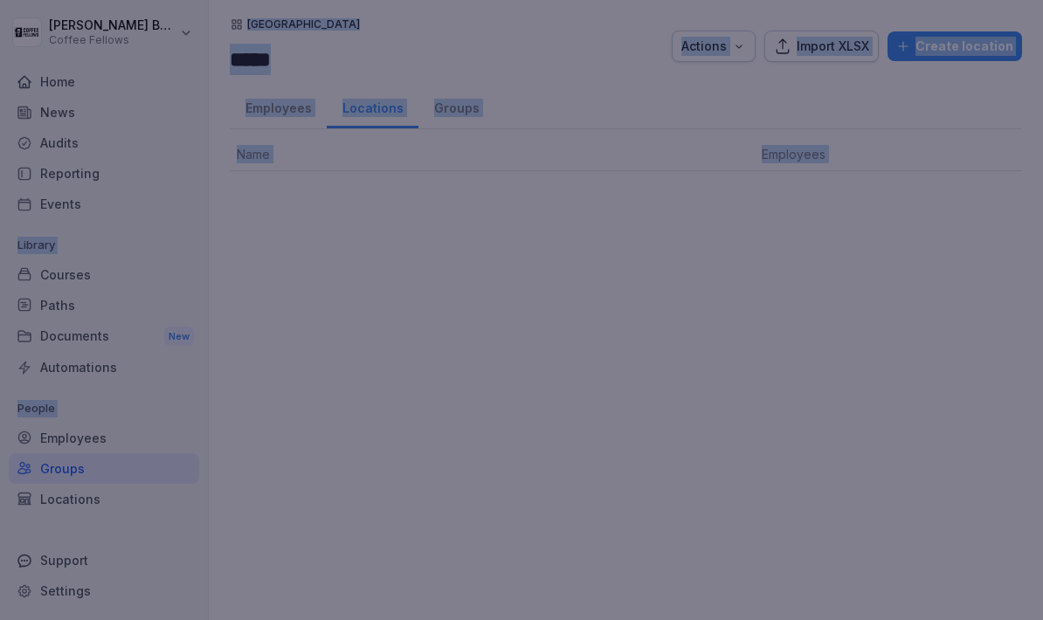
drag, startPoint x: 583, startPoint y: 364, endPoint x: -1, endPoint y: -1, distance: 688.9
click at [0, 0] on html "**********" at bounding box center [521, 310] width 1043 height 620
click at [562, 309] on input "**********" at bounding box center [558, 311] width 426 height 38
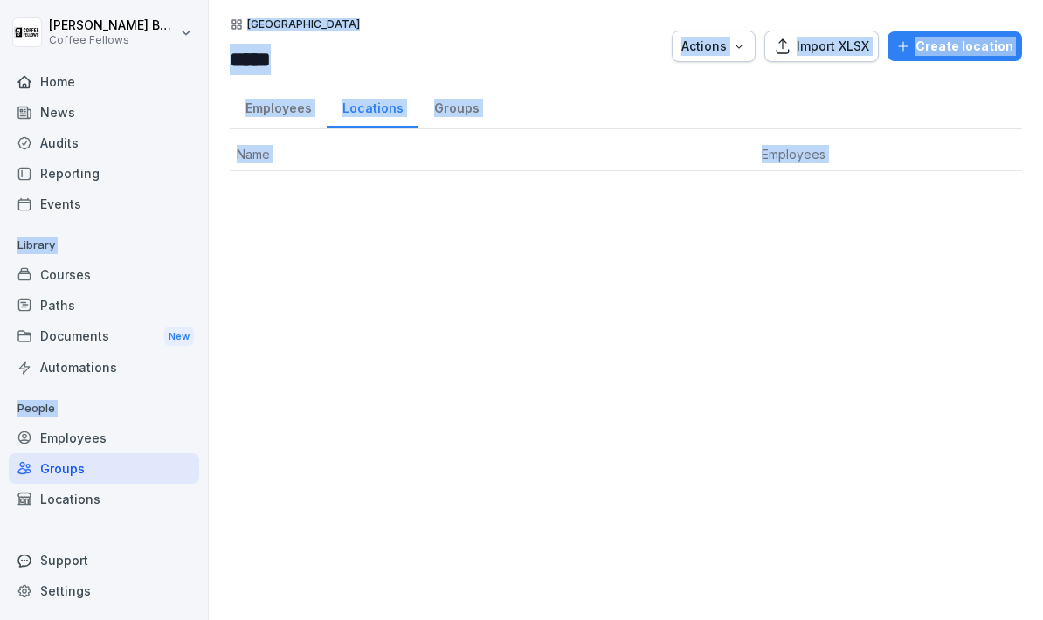
click at [562, 309] on div "Malta ***** Actions Import XLSX Create location Employees Locations Groups Name…" at bounding box center [626, 310] width 834 height 620
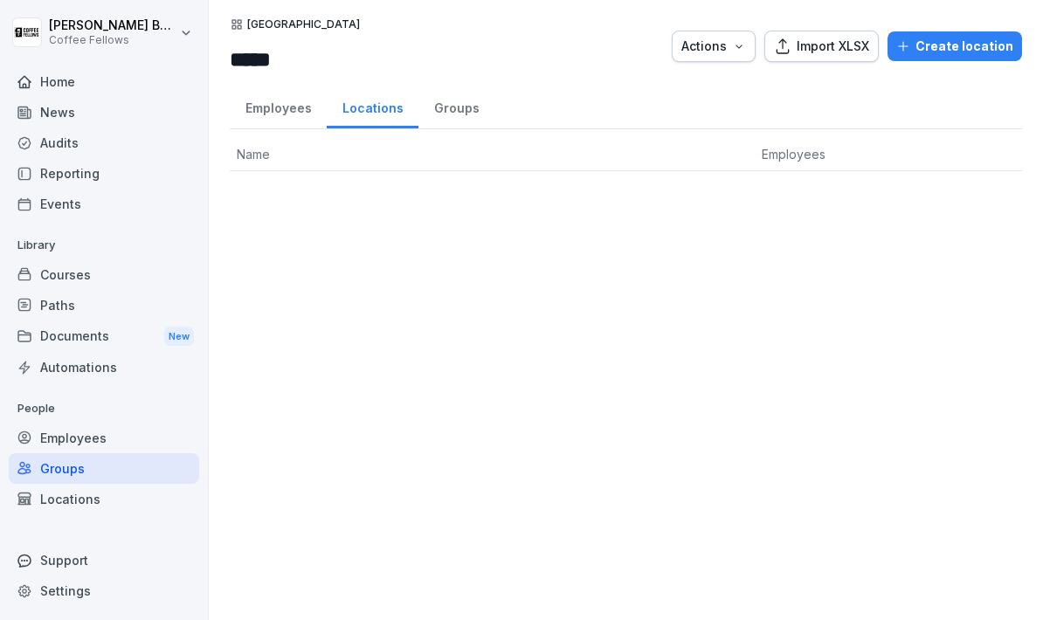
click at [0, 0] on html "Pascal Boele Coffee Fellows Home News Audits Reporting Events Library Courses P…" at bounding box center [521, 310] width 1043 height 620
click at [729, 59] on button "Actions" at bounding box center [714, 46] width 84 height 31
click at [410, 300] on html "Pascal Boele Coffee Fellows Home News Audits Reporting Events Library Courses P…" at bounding box center [521, 310] width 1043 height 620
click at [994, 48] on div "Create location" at bounding box center [954, 46] width 117 height 19
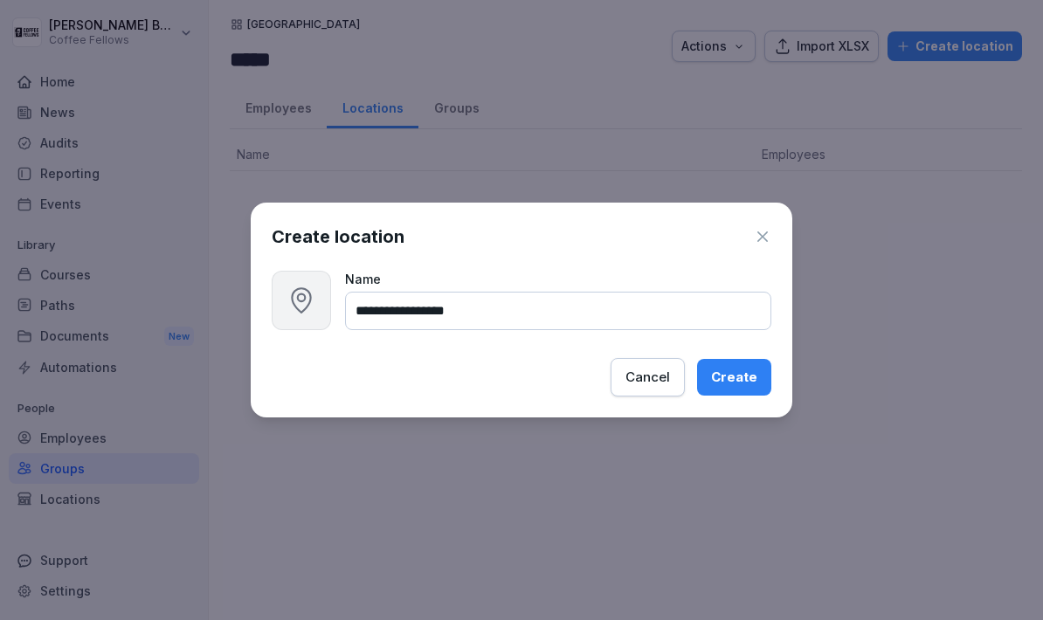
type input "**********"
click at [746, 376] on div "Create" at bounding box center [734, 377] width 46 height 19
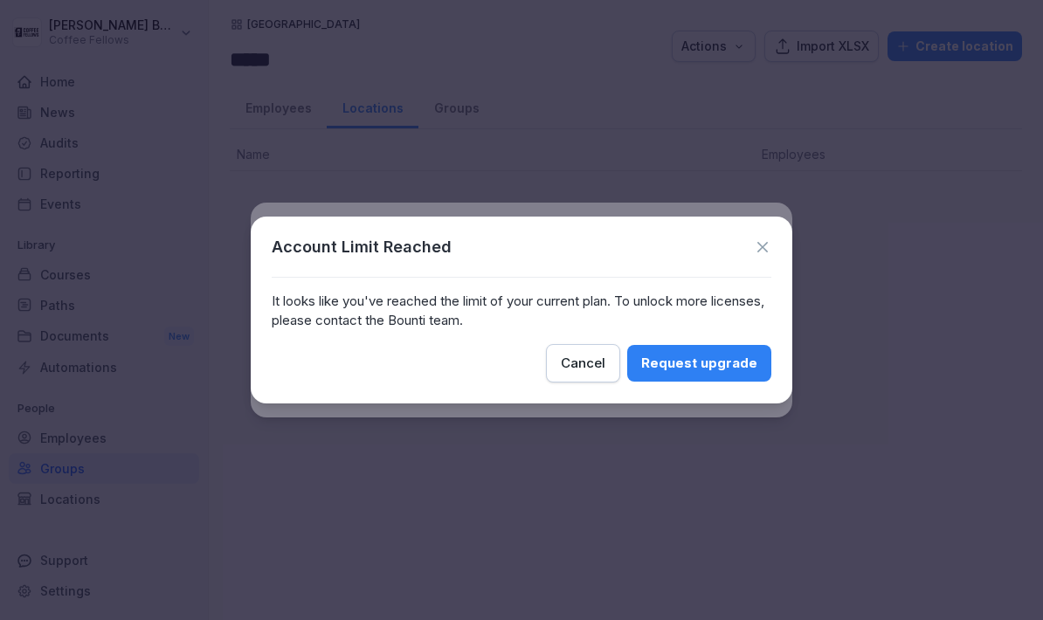
click at [739, 365] on div "Request upgrade" at bounding box center [699, 363] width 116 height 19
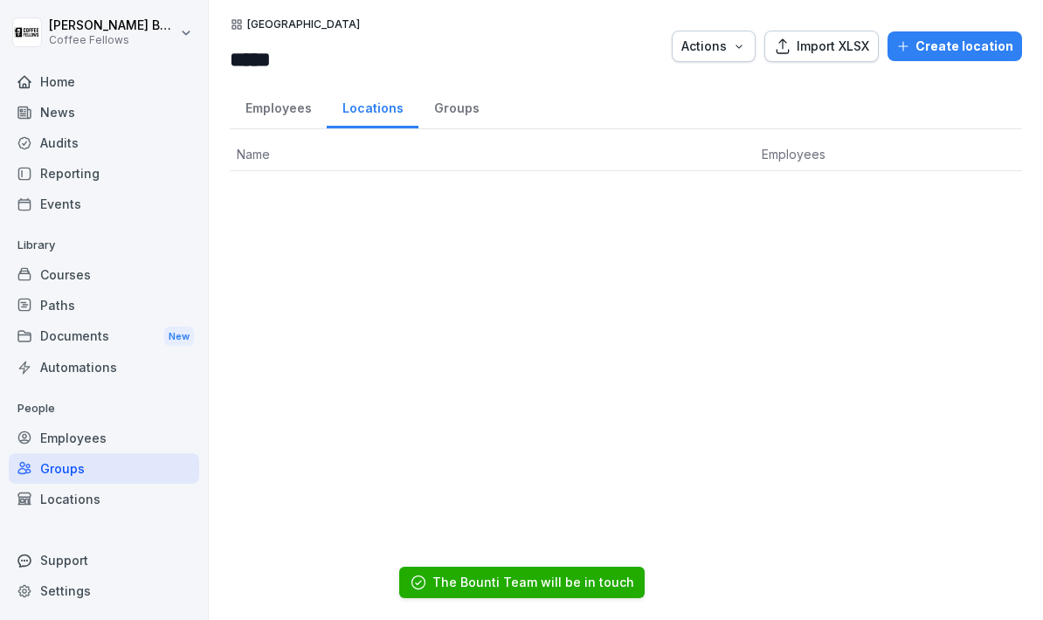
click at [261, 112] on div "Employees" at bounding box center [278, 106] width 97 height 45
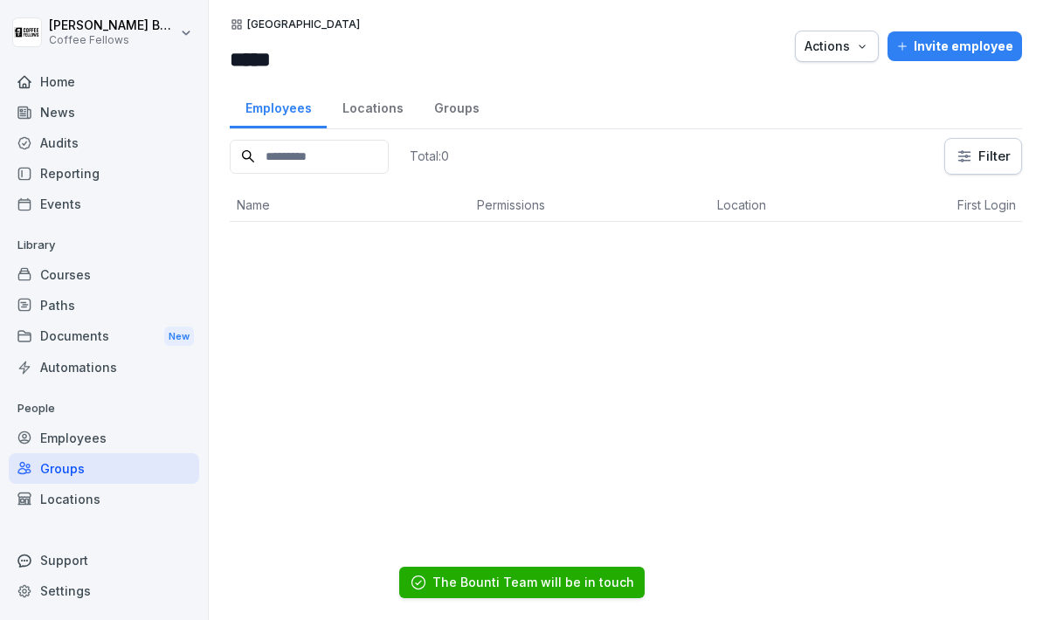
click at [375, 108] on div "Locations" at bounding box center [373, 106] width 92 height 45
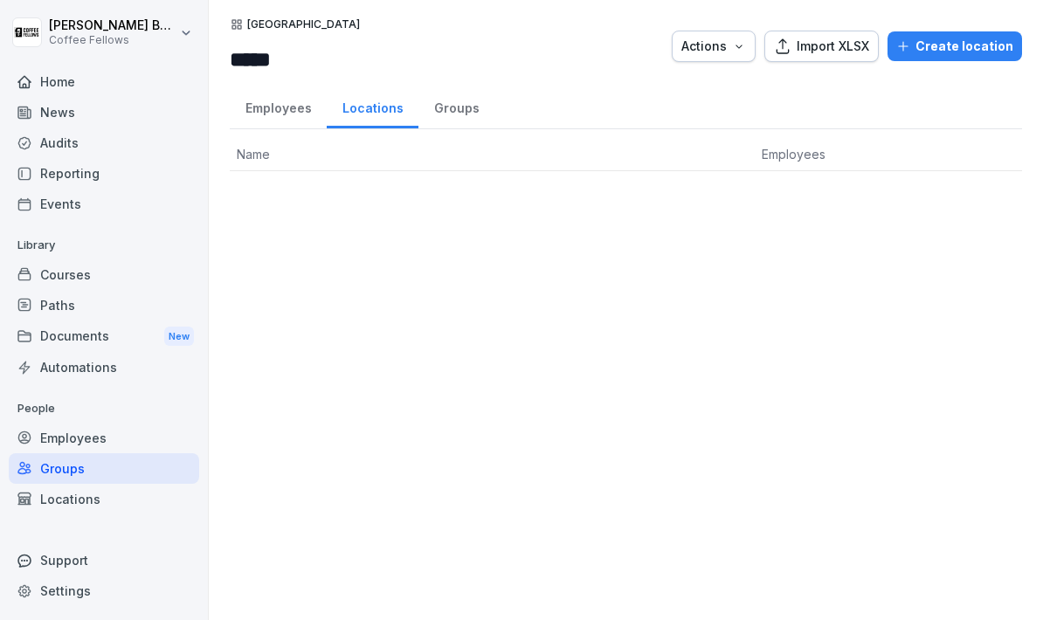
click at [257, 104] on div "Employees" at bounding box center [278, 106] width 97 height 45
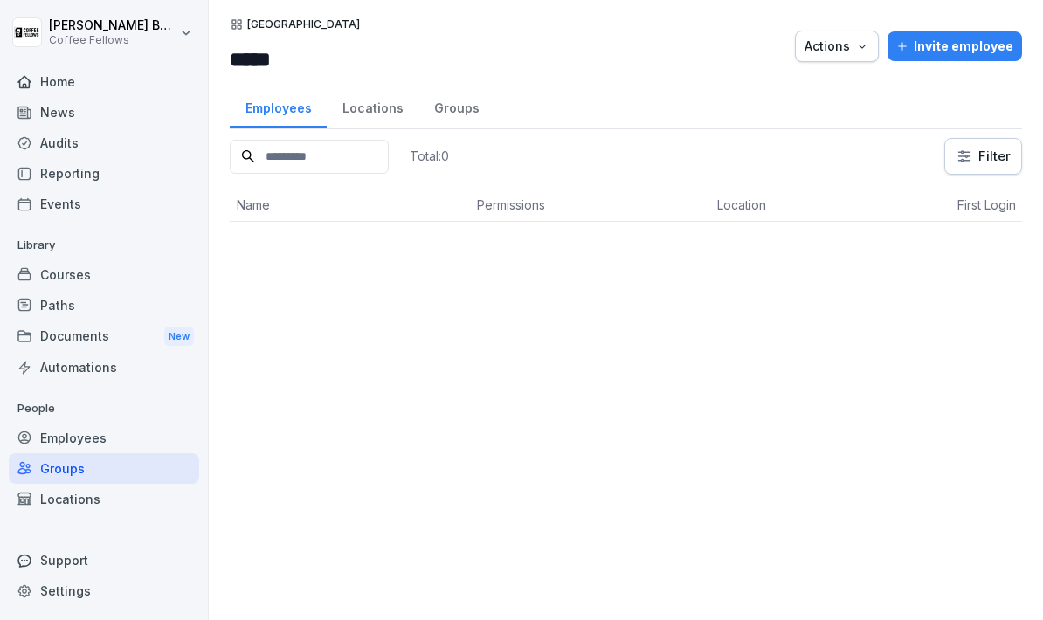
click at [52, 476] on div "Groups" at bounding box center [104, 468] width 190 height 31
click at [52, 475] on div "Groups" at bounding box center [104, 468] width 190 height 31
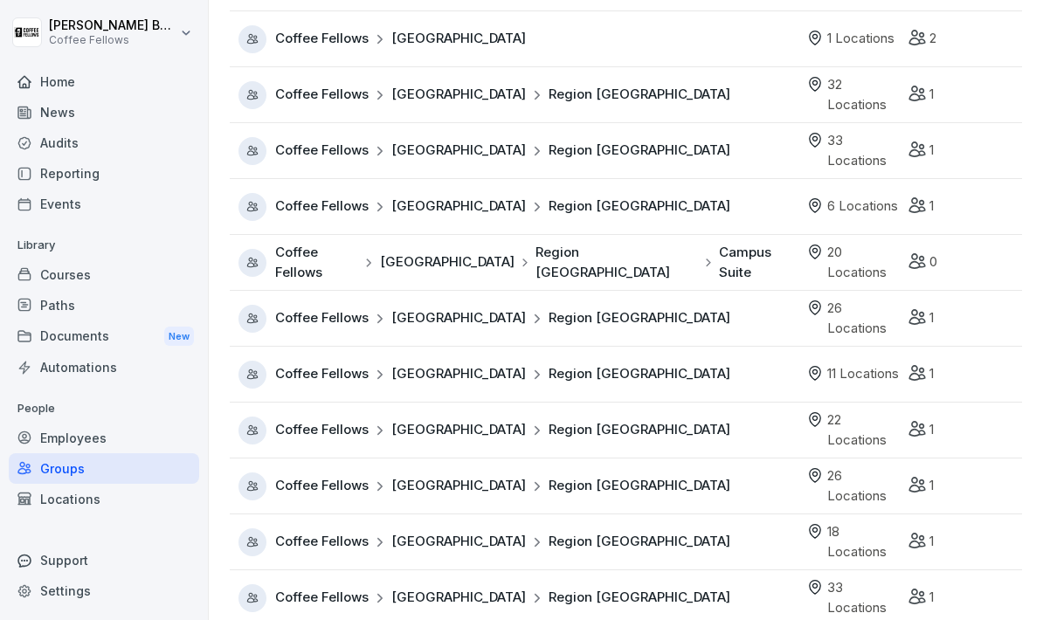
scroll to position [138, 0]
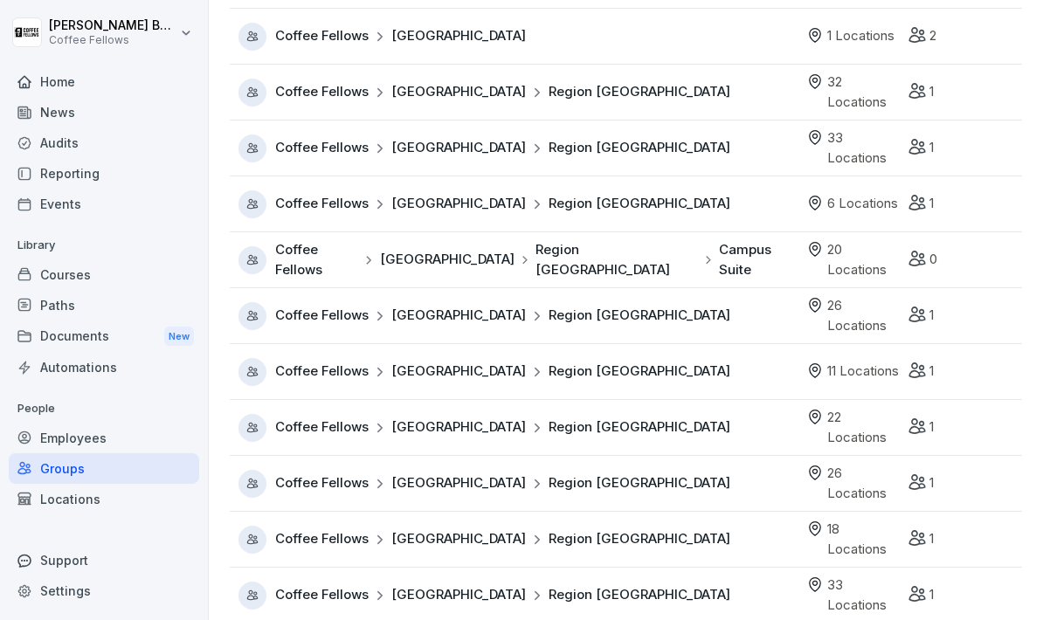
click at [725, 321] on div "Coffee Fellows Germany Region Köln" at bounding box center [517, 316] width 559 height 28
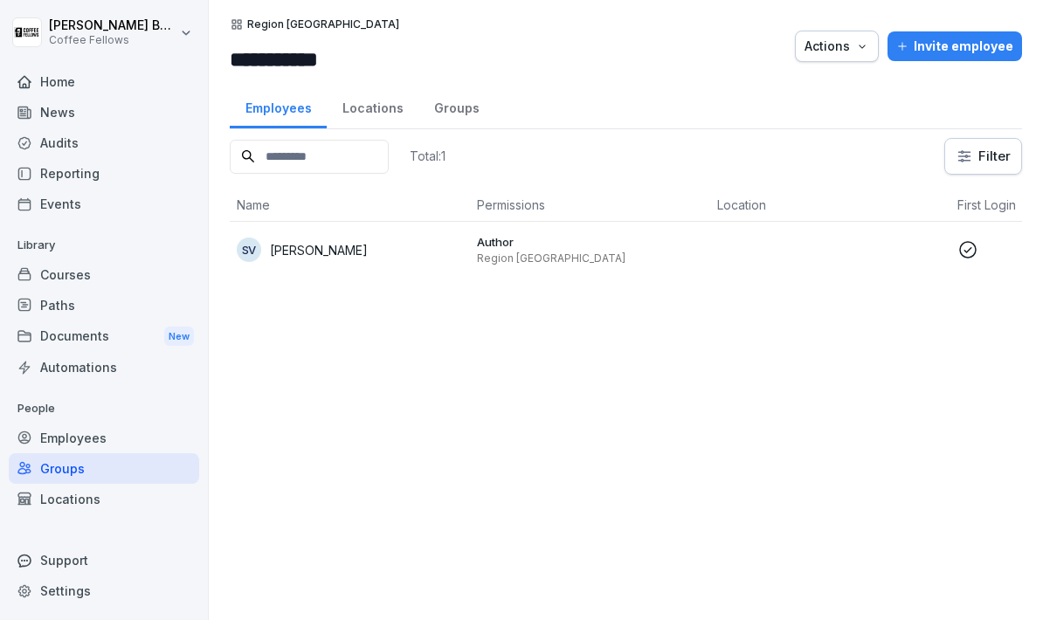
click at [358, 115] on div "Locations" at bounding box center [373, 106] width 92 height 45
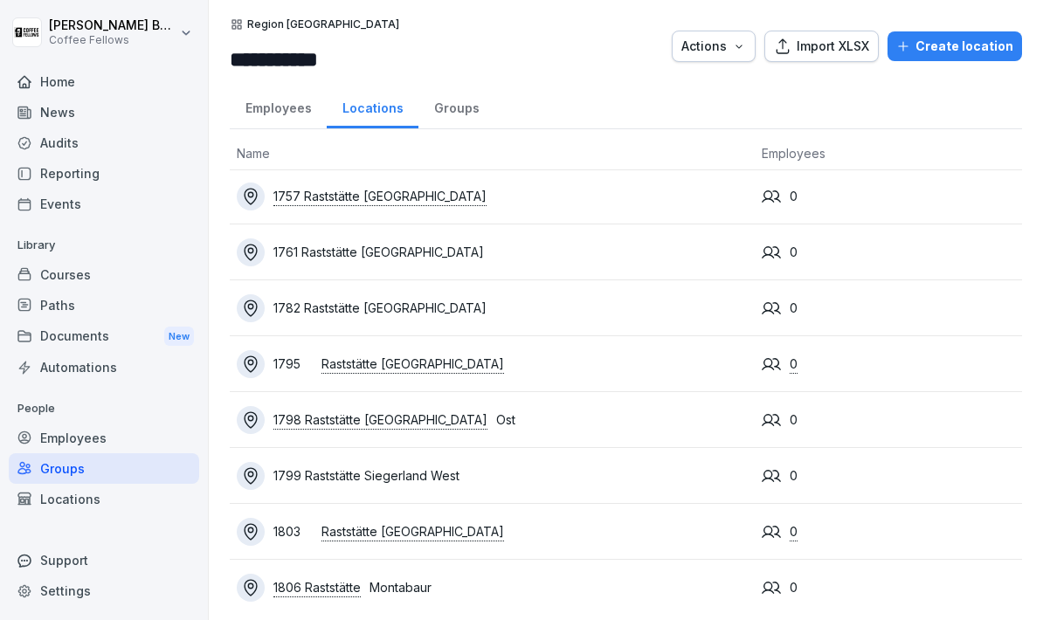
scroll to position [952, 0]
click at [63, 486] on div "Locations" at bounding box center [104, 499] width 190 height 31
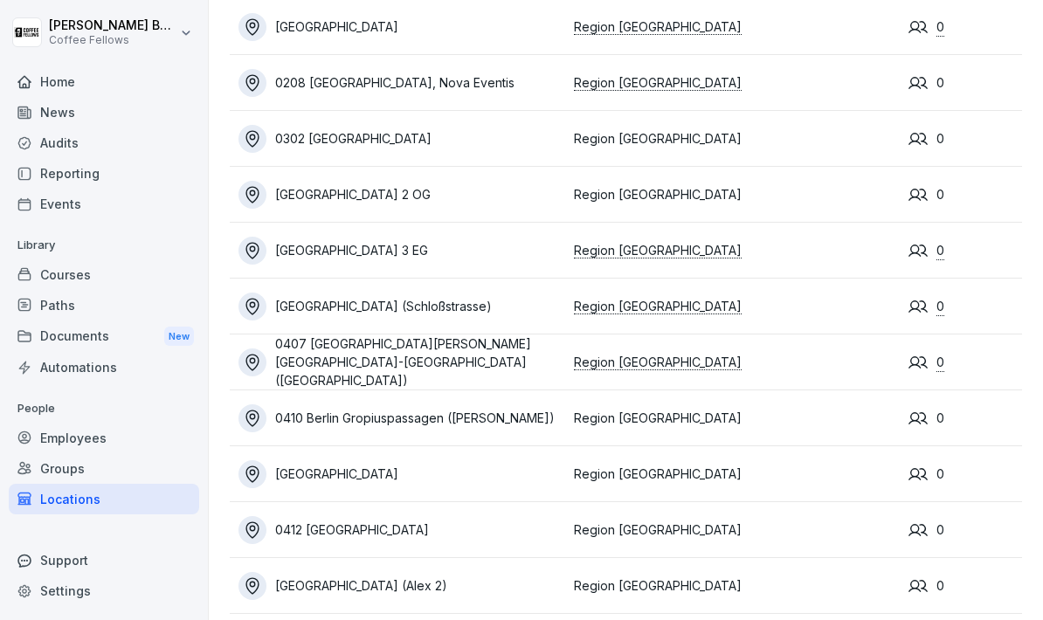
click at [59, 455] on div "Groups" at bounding box center [104, 468] width 190 height 31
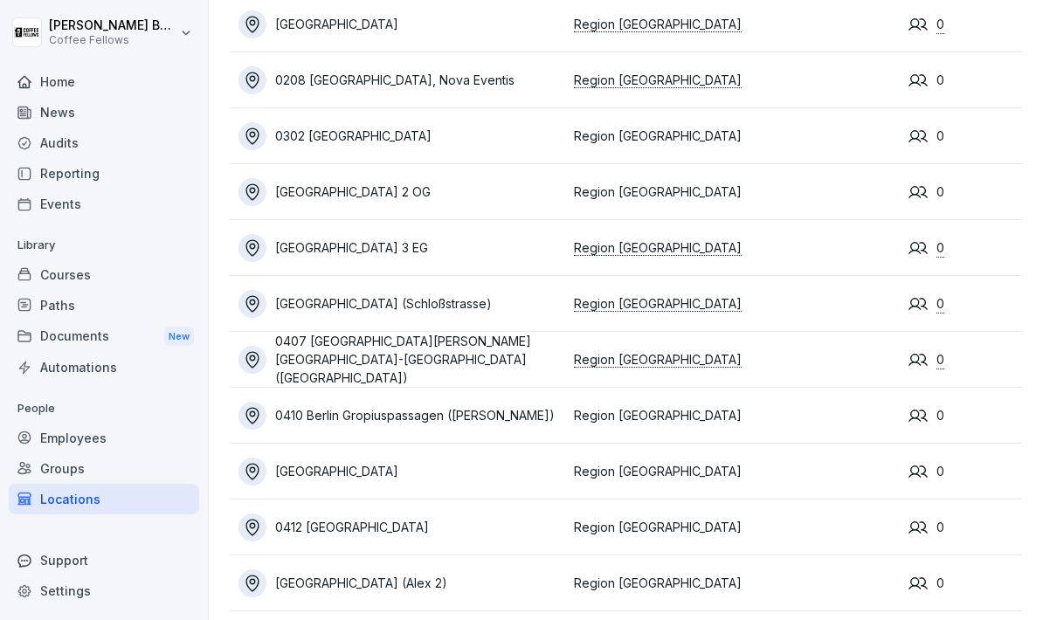
scroll to position [331, 0]
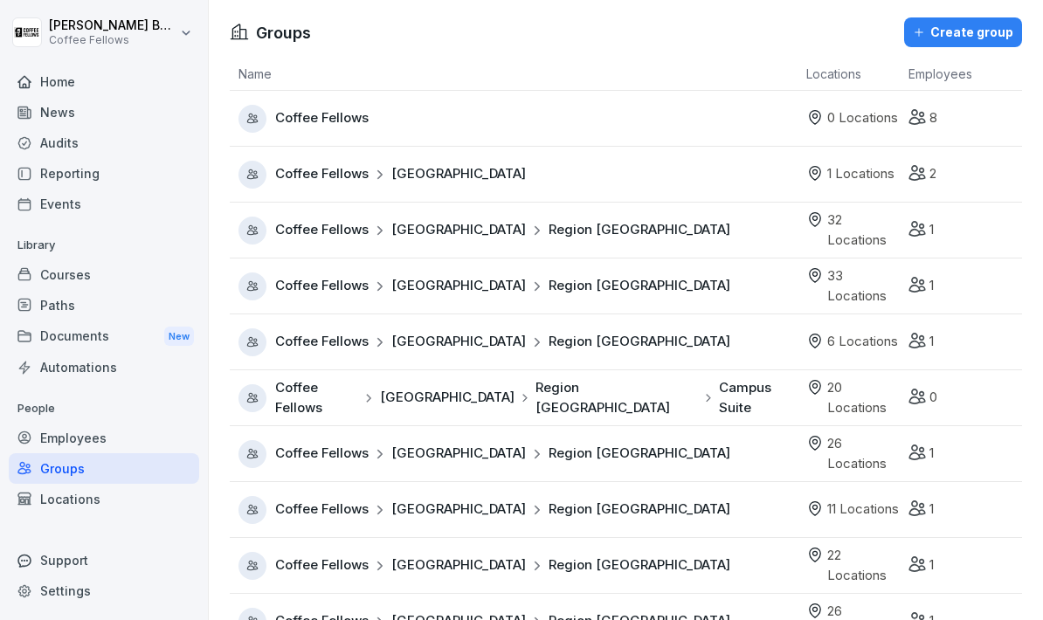
click at [59, 454] on div "Groups" at bounding box center [104, 468] width 190 height 31
click at [114, 457] on div "Groups" at bounding box center [104, 468] width 190 height 31
click at [120, 498] on div "Locations" at bounding box center [104, 499] width 190 height 31
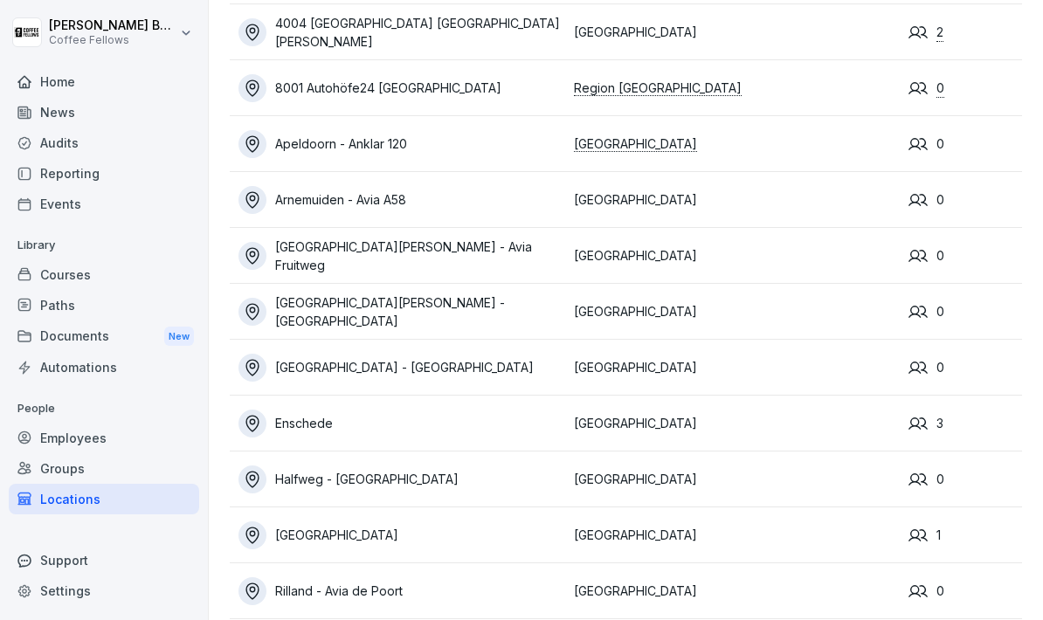
scroll to position [15792, 0]
click at [771, 536] on td "[GEOGRAPHIC_DATA]" at bounding box center [732, 536] width 335 height 56
click at [314, 539] on div "[GEOGRAPHIC_DATA]" at bounding box center [401, 536] width 327 height 28
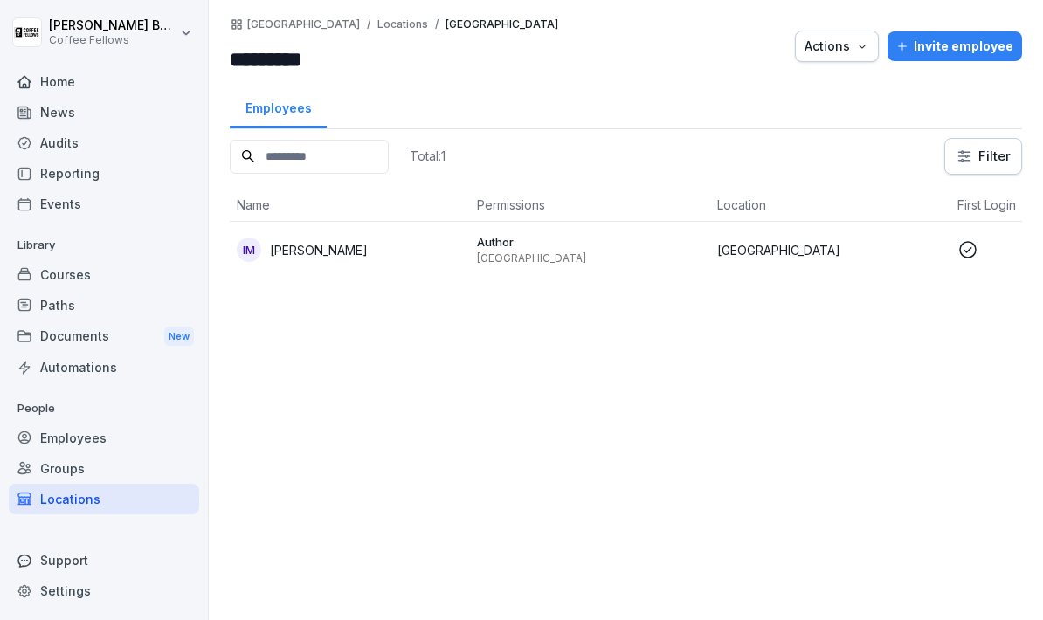
click at [314, 50] on input "*********" at bounding box center [335, 59] width 210 height 31
click at [302, 66] on input "*********" at bounding box center [335, 59] width 210 height 31
paste input "**********"
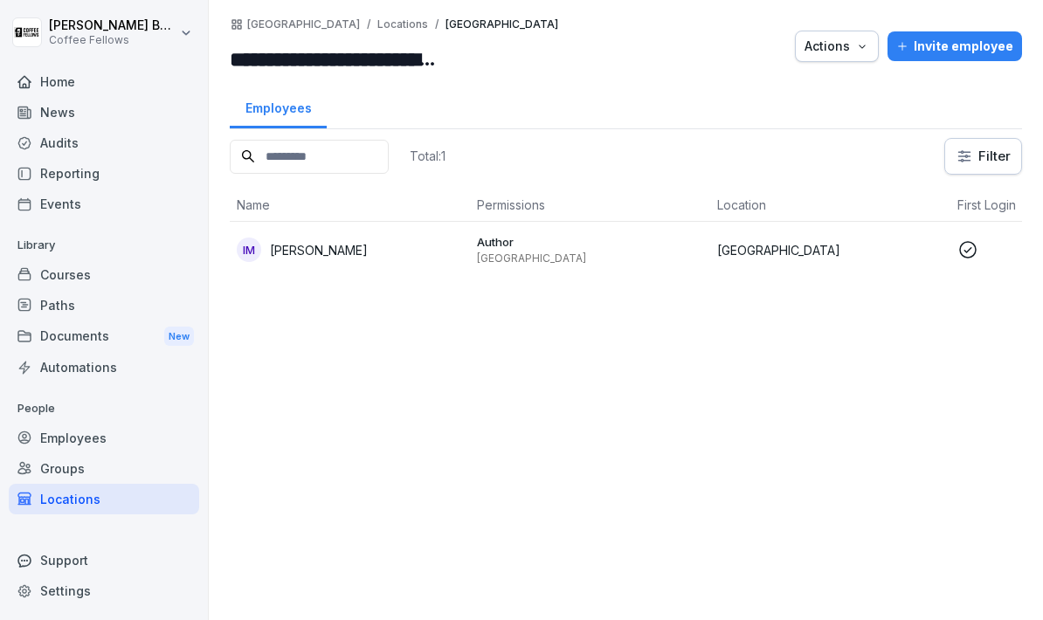
type input "**********"
click at [571, 425] on div "Total: 1 Filter Name Permissions Location First Login Role IM Ilias Mennis Auth…" at bounding box center [626, 370] width 792 height 465
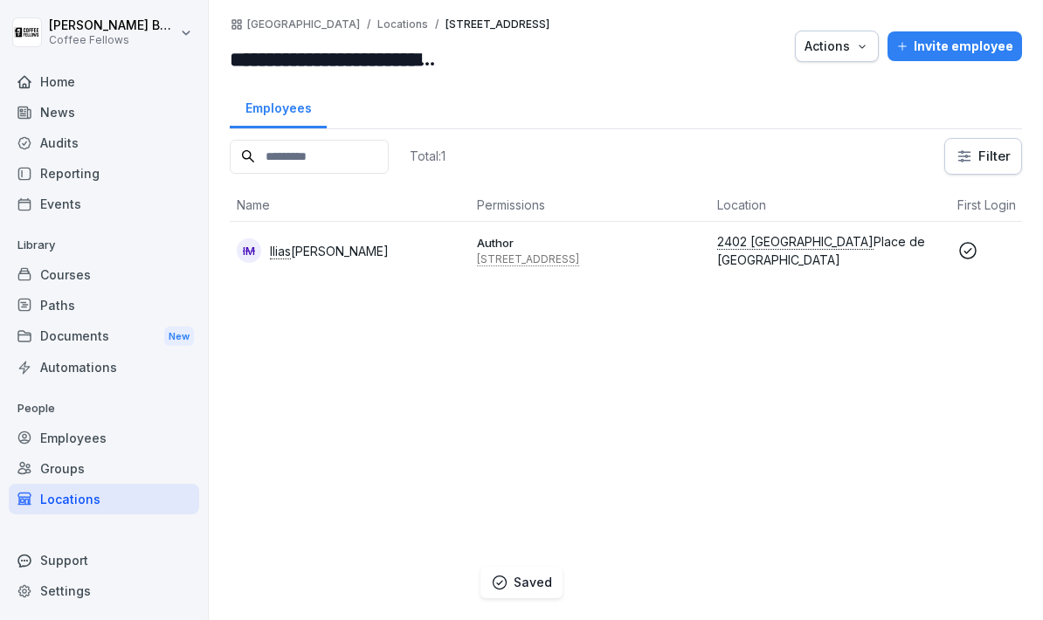
click at [363, 47] on input "**********" at bounding box center [335, 59] width 210 height 31
click at [358, 13] on div "**********" at bounding box center [626, 310] width 834 height 620
click at [377, 30] on p "Locations" at bounding box center [402, 24] width 51 height 12
click at [377, 24] on p "Locations" at bounding box center [402, 24] width 51 height 12
